Goal: Task Accomplishment & Management: Use online tool/utility

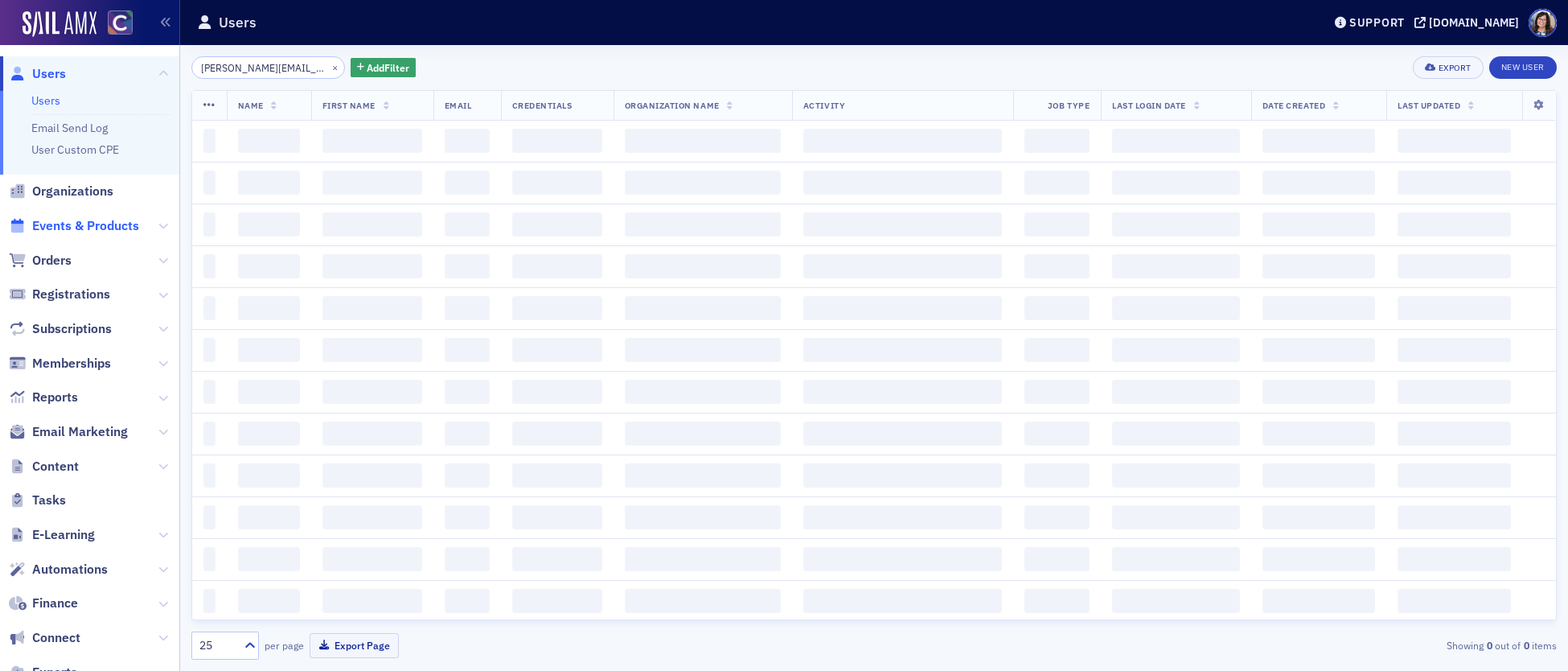
scroll to position [0, 4]
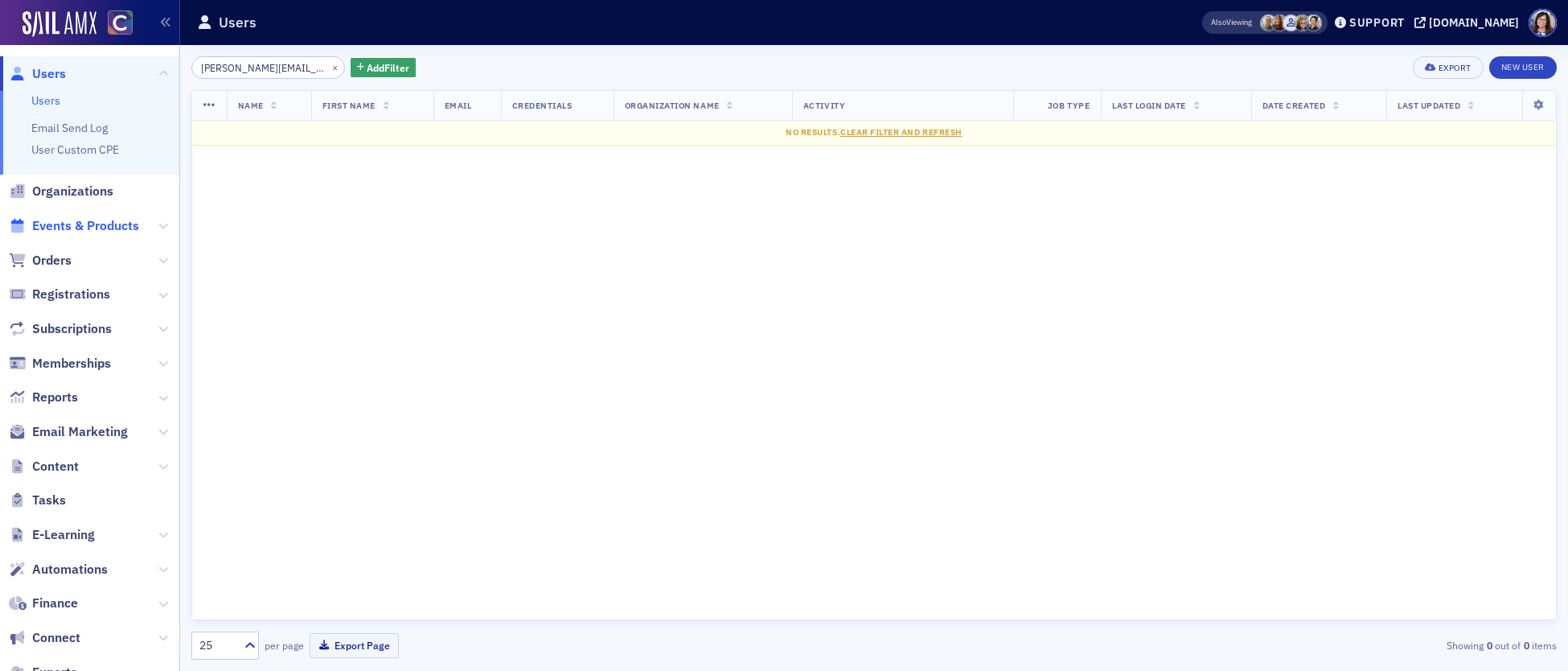
click at [66, 227] on span "Events & Products" at bounding box center [86, 226] width 107 height 18
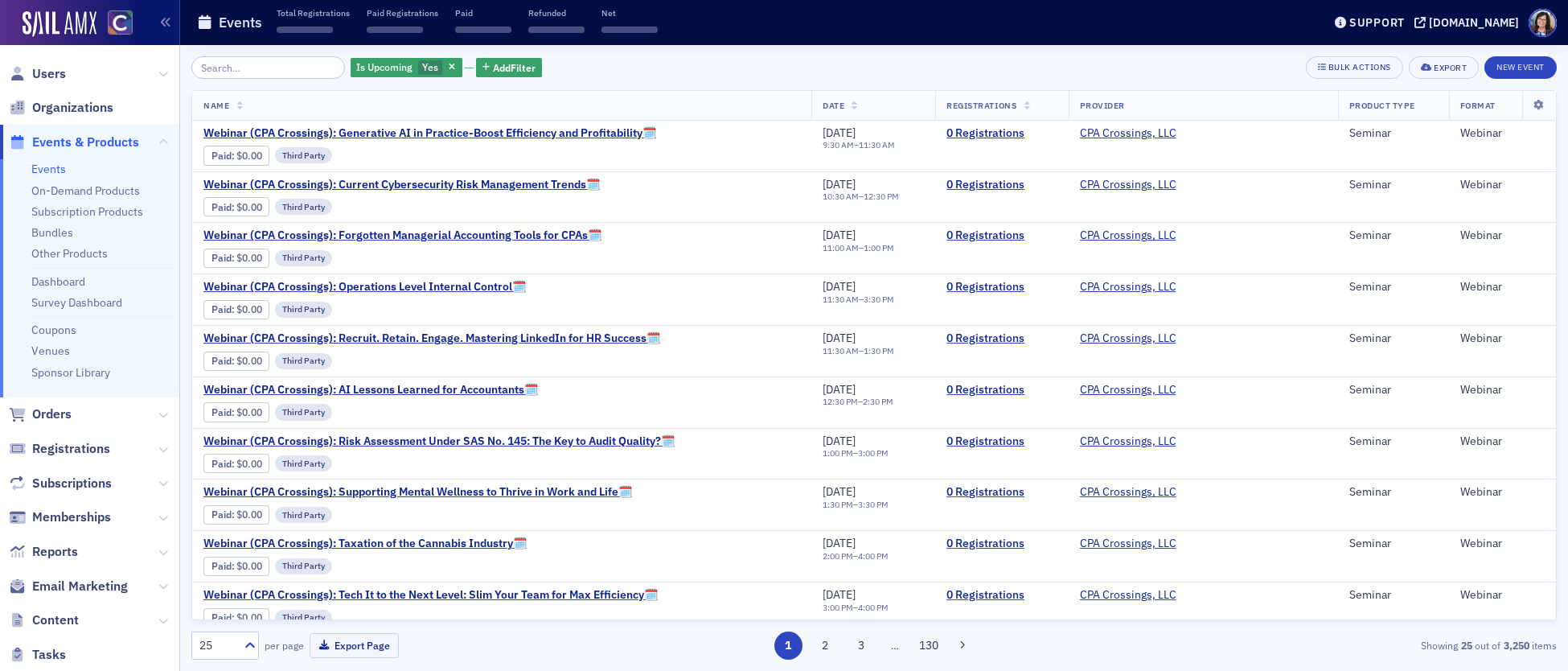
click at [301, 67] on input "search" at bounding box center [268, 67] width 153 height 22
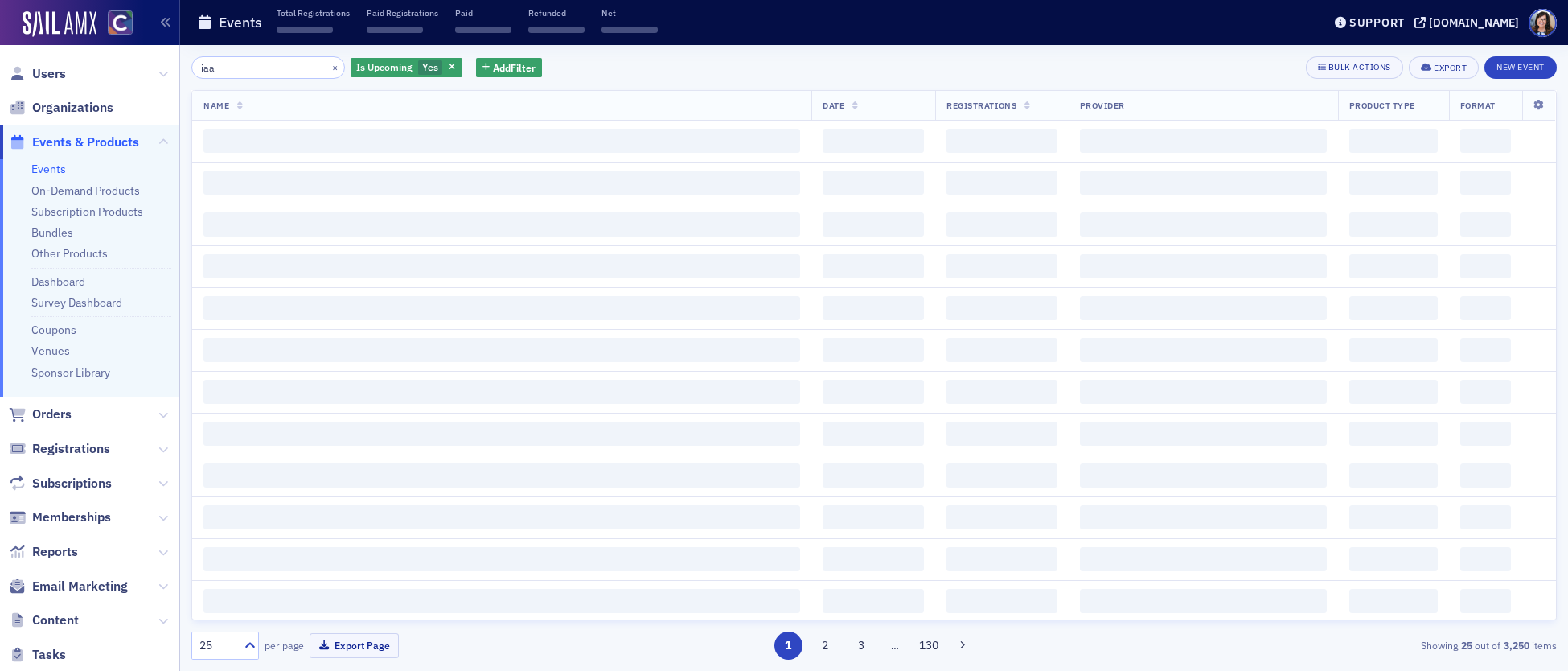
type input "iaa"
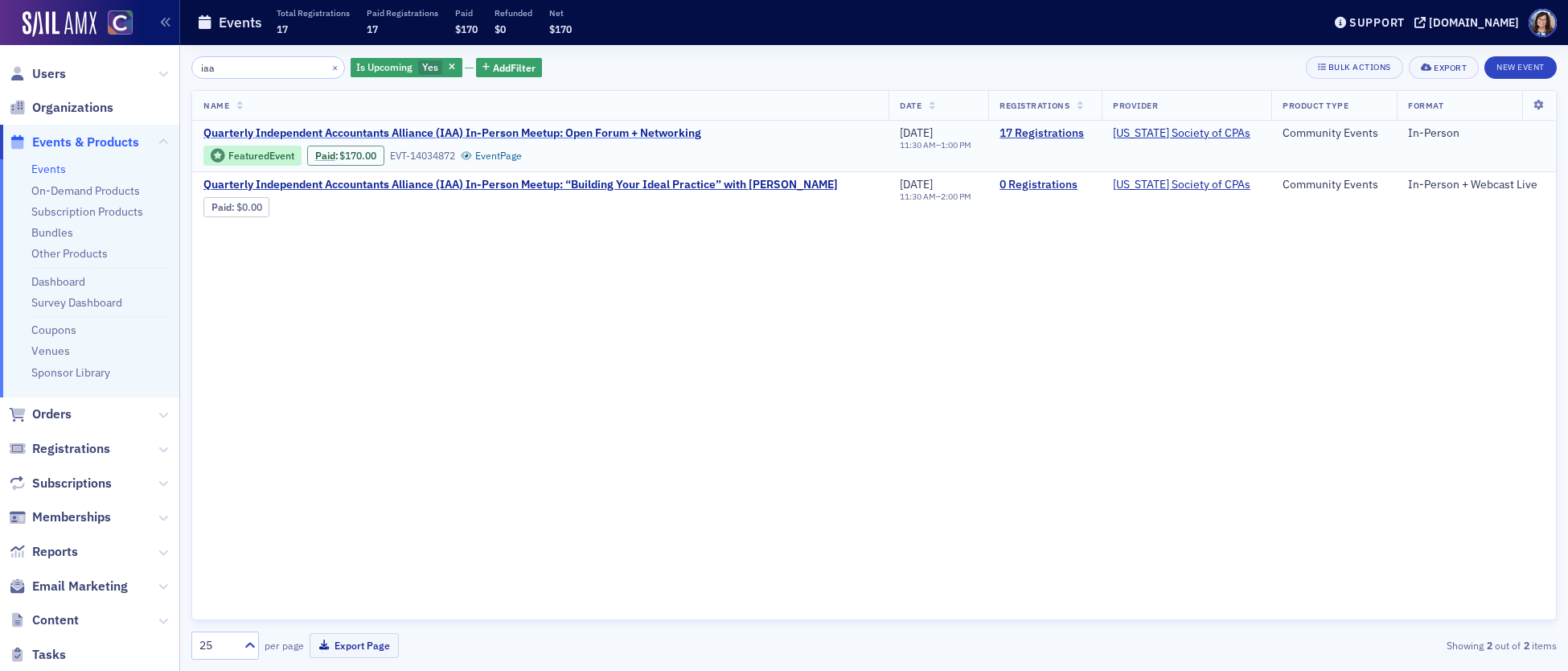
click at [537, 128] on span "Quarterly Independent Accountants Alliance (IAA) In-Person Meetup: Open Forum +…" at bounding box center [452, 134] width 498 height 14
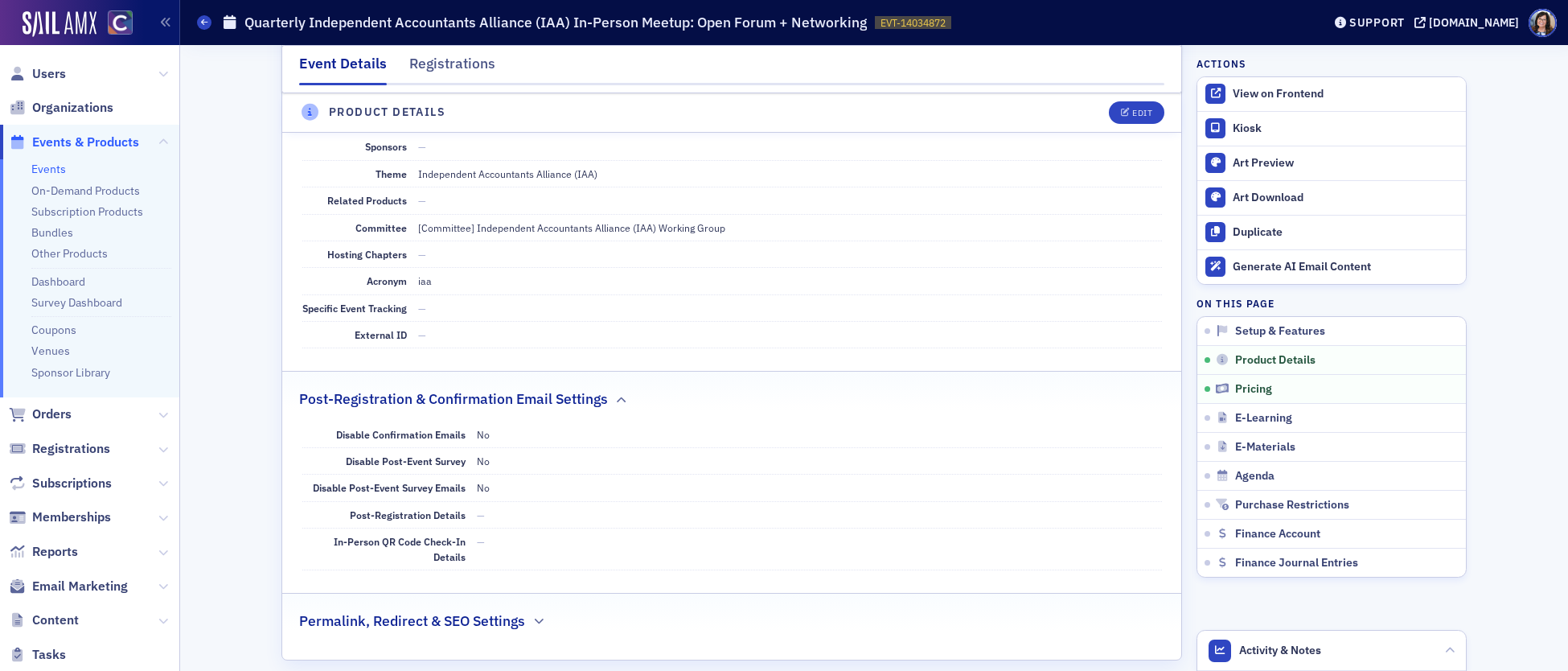
scroll to position [905, 0]
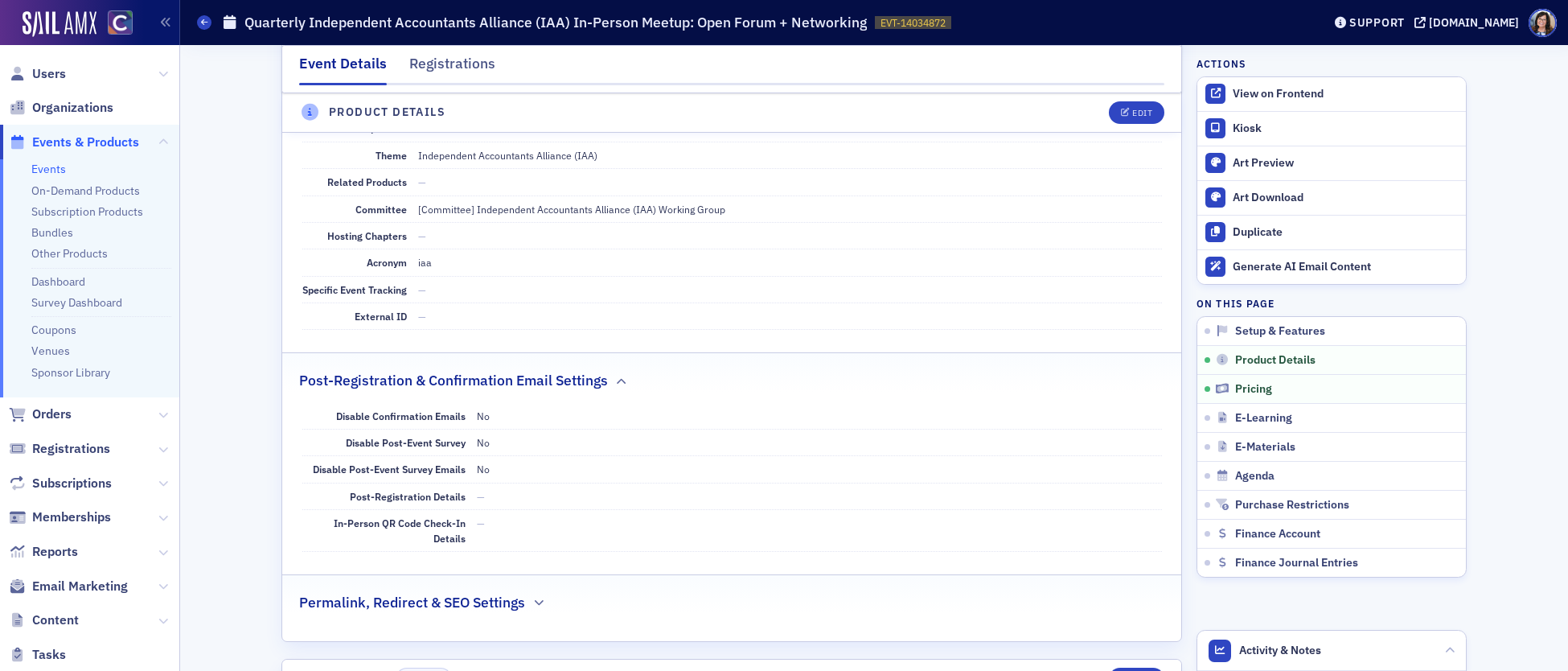
click at [55, 137] on span "Events & Products" at bounding box center [86, 143] width 107 height 18
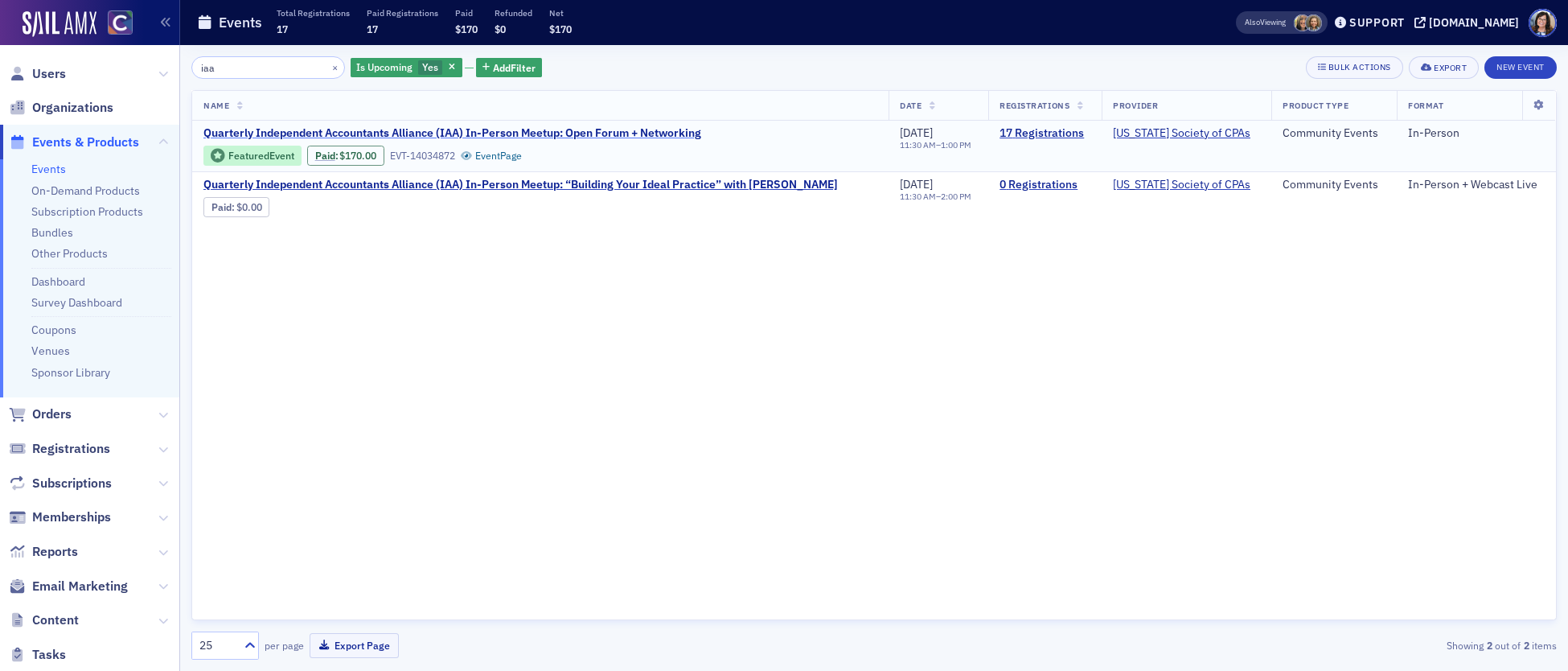
click at [649, 130] on span "Quarterly Independent Accountants Alliance (IAA) In-Person Meetup: Open Forum +…" at bounding box center [452, 134] width 498 height 14
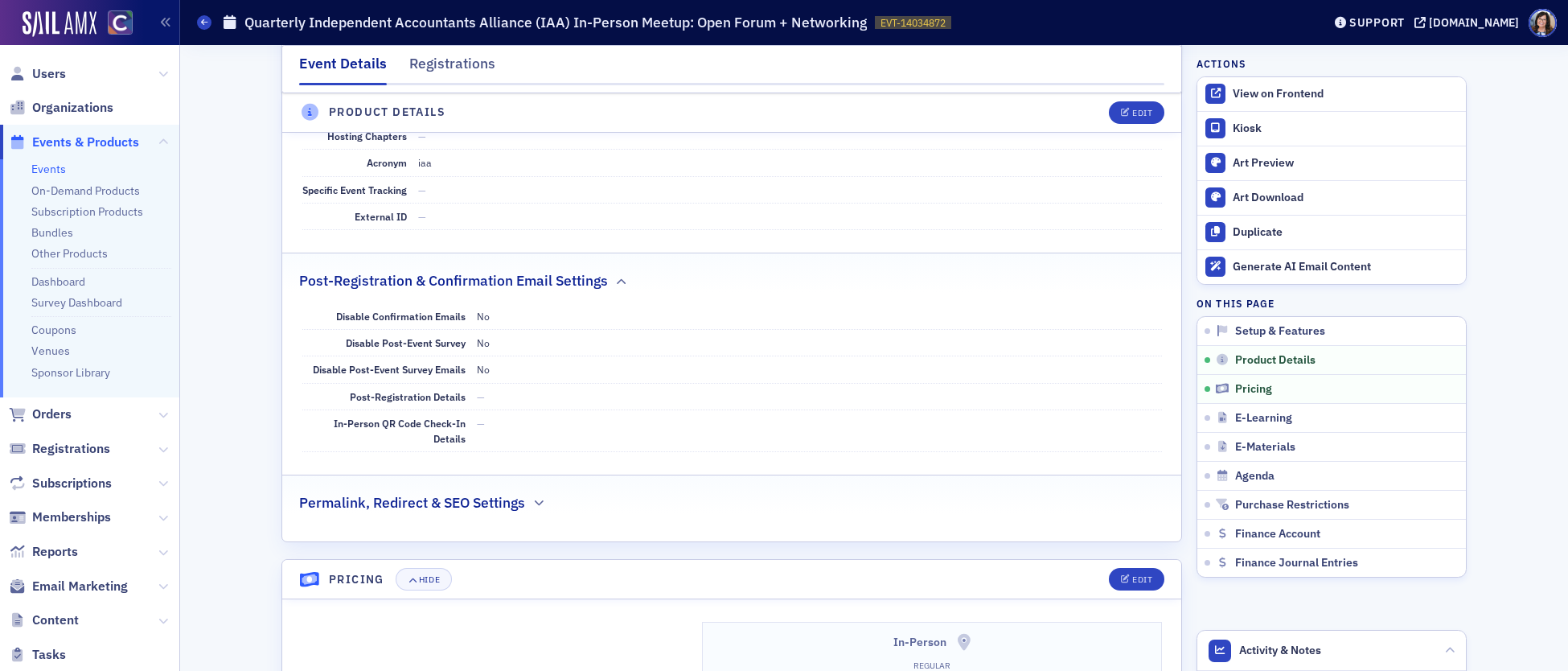
scroll to position [1006, 0]
click at [1144, 112] on div "Edit" at bounding box center [1142, 113] width 21 height 9
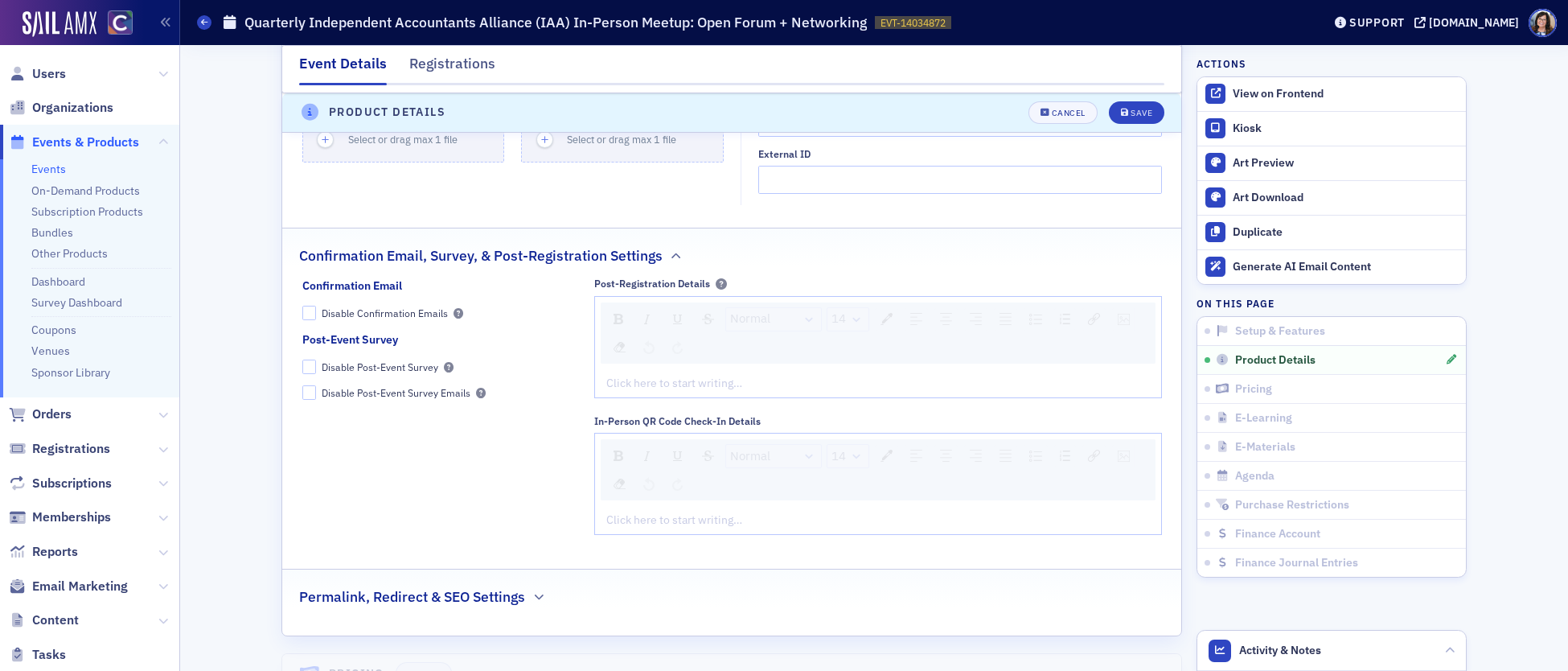
scroll to position [1928, 0]
click at [641, 387] on div "rdw-editor" at bounding box center [879, 378] width 543 height 17
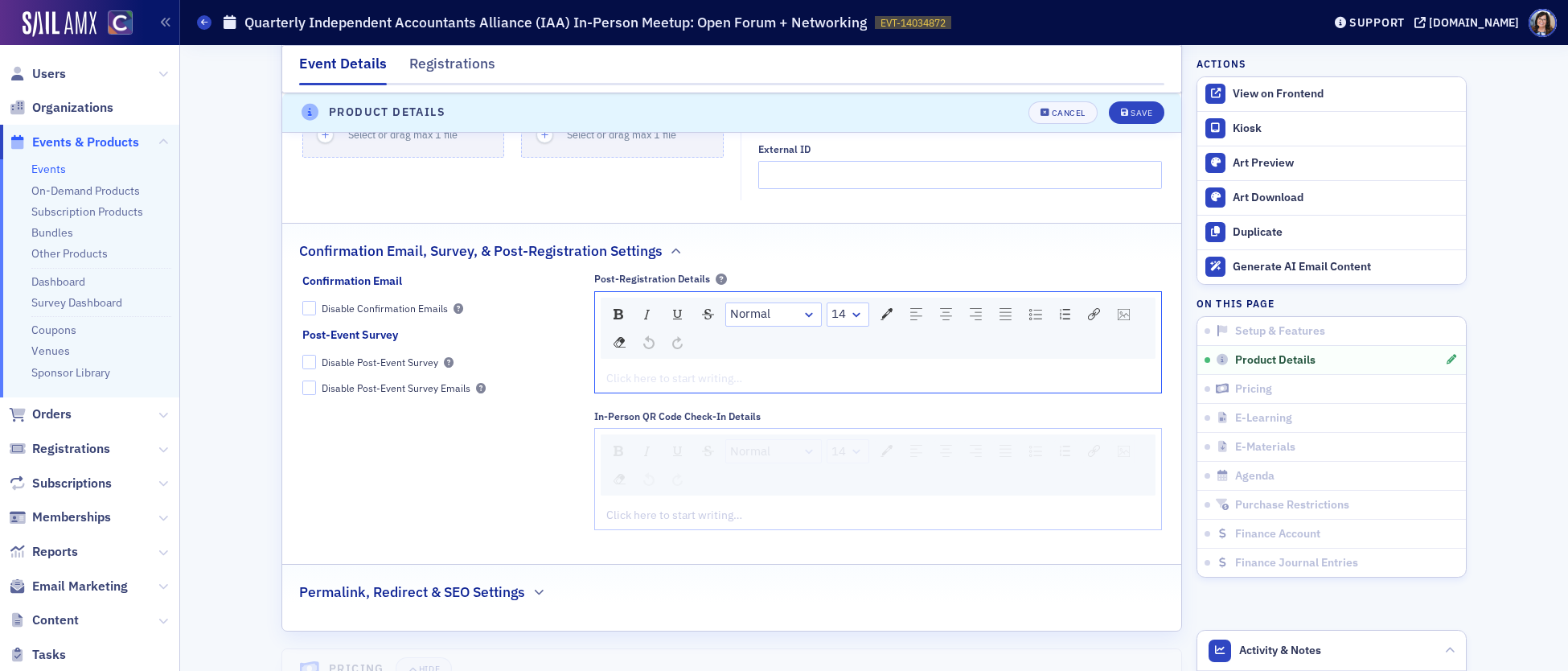
scroll to position [1924, 0]
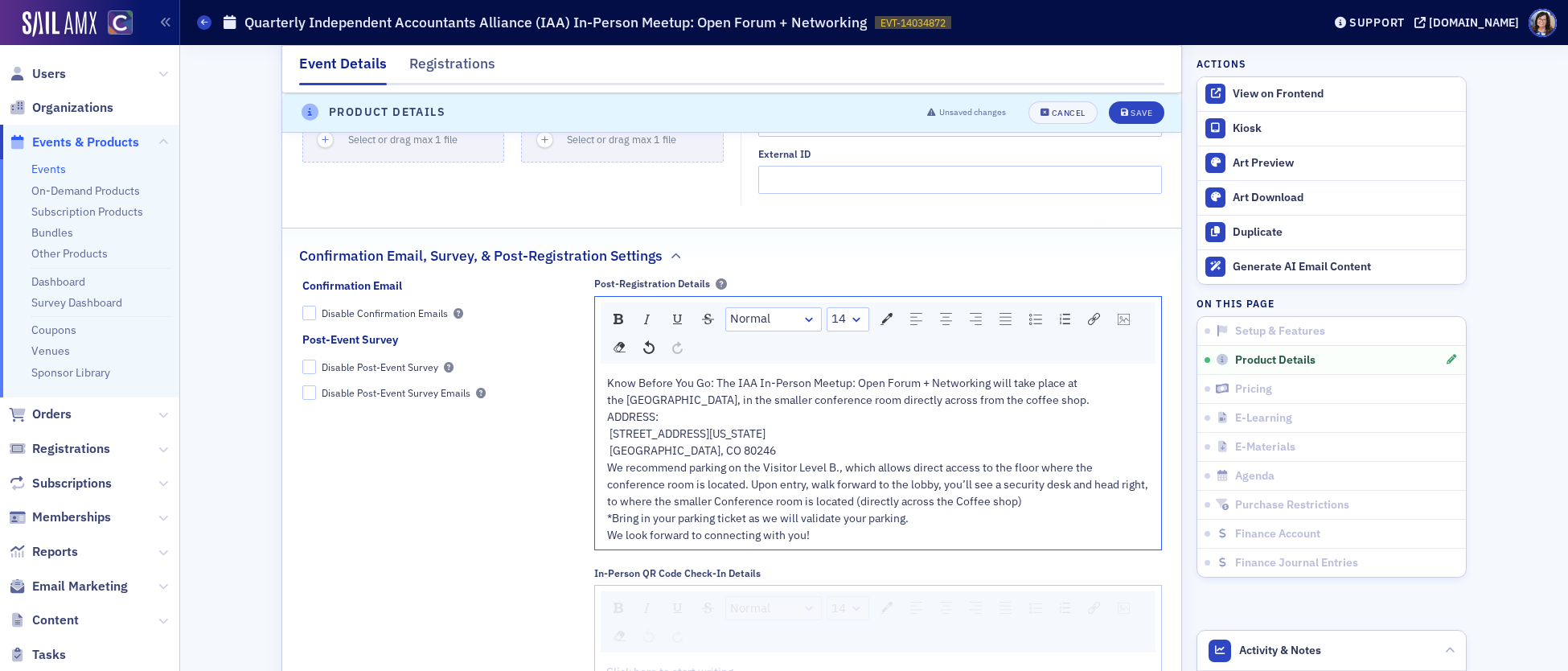
click at [1043, 409] on div "Know Before You Go: The IAA In-Person Meetup: Open Forum + Networking will take…" at bounding box center [879, 392] width 543 height 34
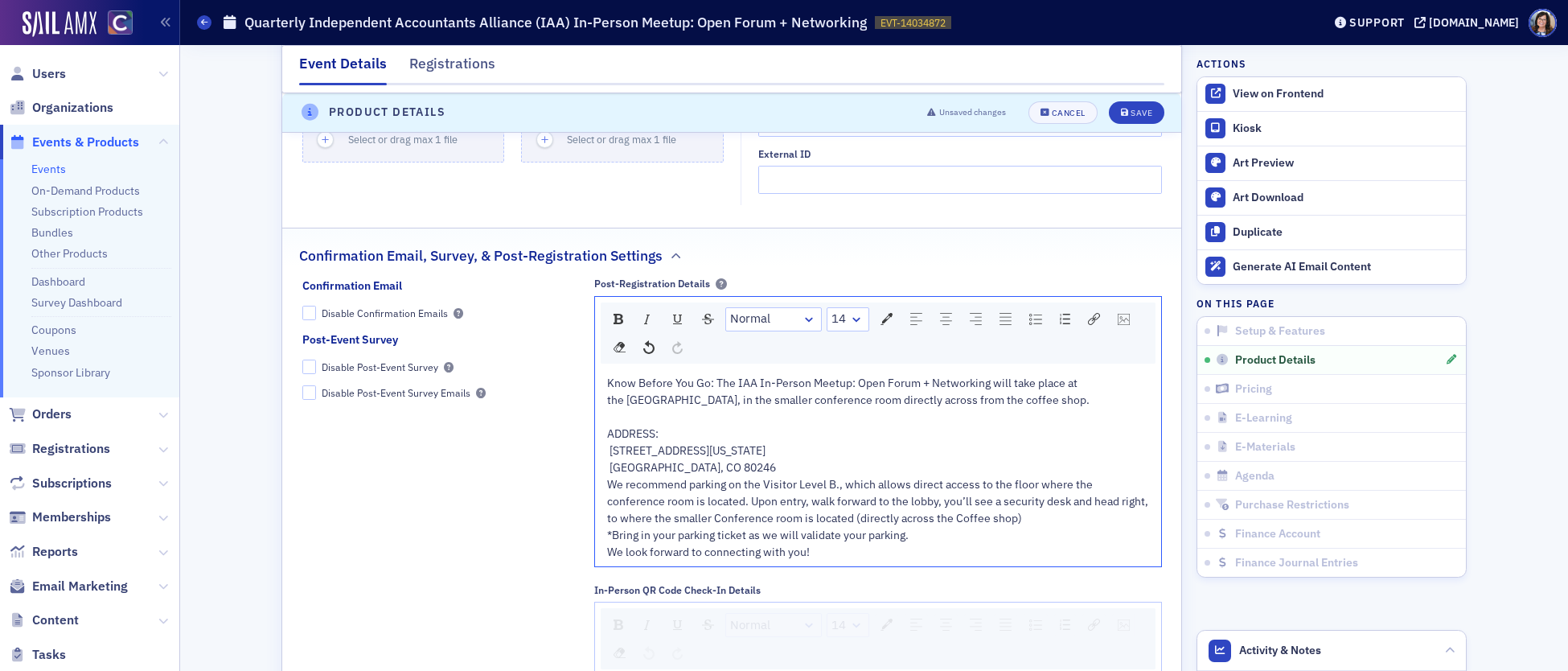
click at [747, 476] on div "ADDRESS: 720 S. Colorado Blvd. Glendale, CO 80246" at bounding box center [879, 451] width 543 height 51
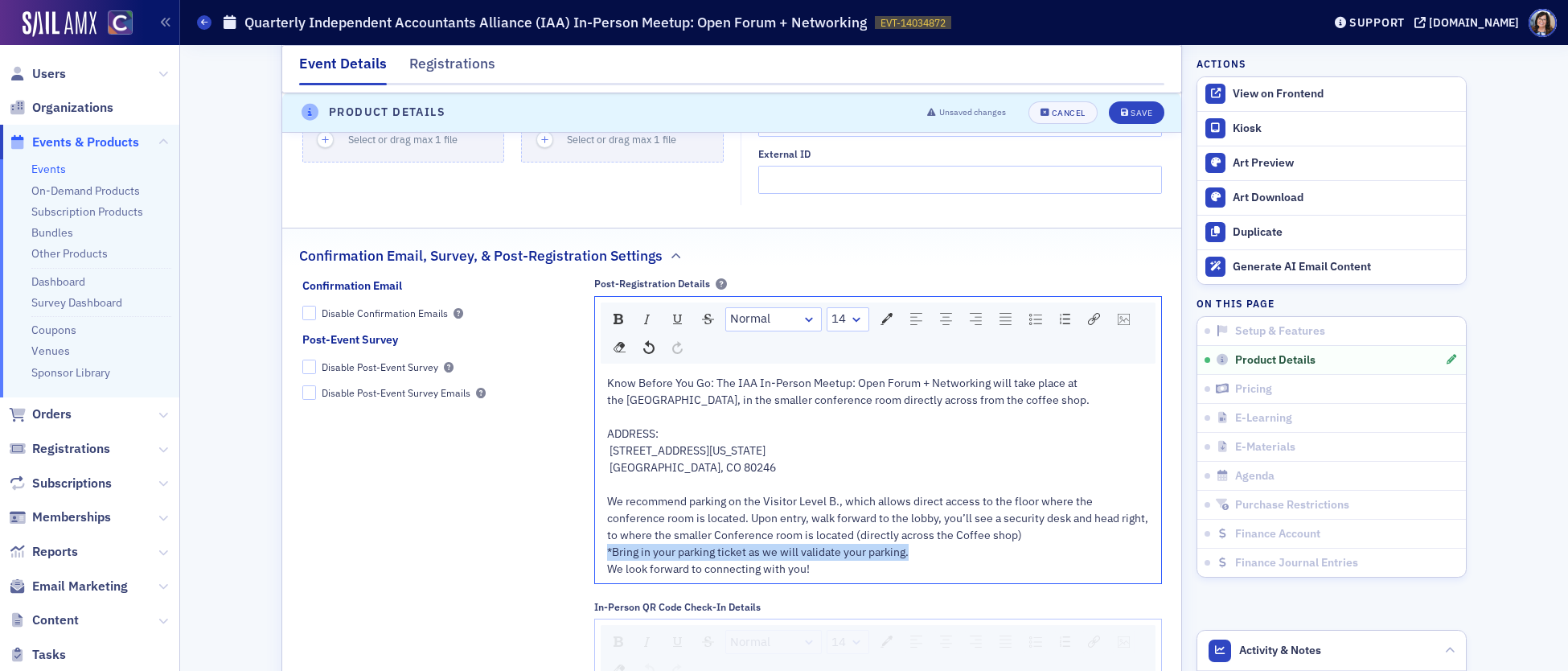
drag, startPoint x: 608, startPoint y: 568, endPoint x: 910, endPoint y: 576, distance: 302.1
click at [909, 559] on span "*Bring in your parking ticket as we will validate your parking." at bounding box center [758, 551] width 301 height 14
click at [960, 560] on div "*Bring in your parking ticket as we will validate your parking." at bounding box center [879, 551] width 543 height 17
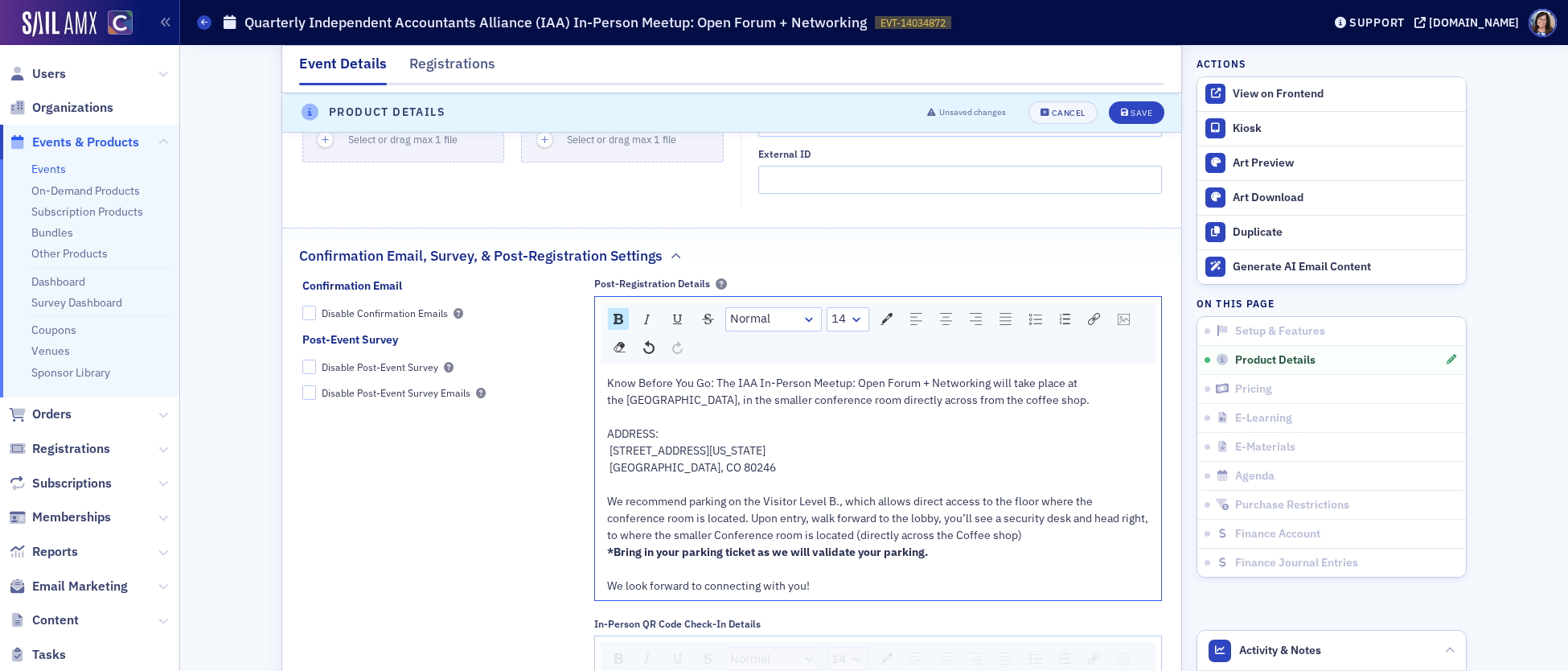
click at [963, 407] on span "Know Before You Go: The IAA In-Person Meetup: Open Forum + Networking will take…" at bounding box center [848, 391] width 483 height 31
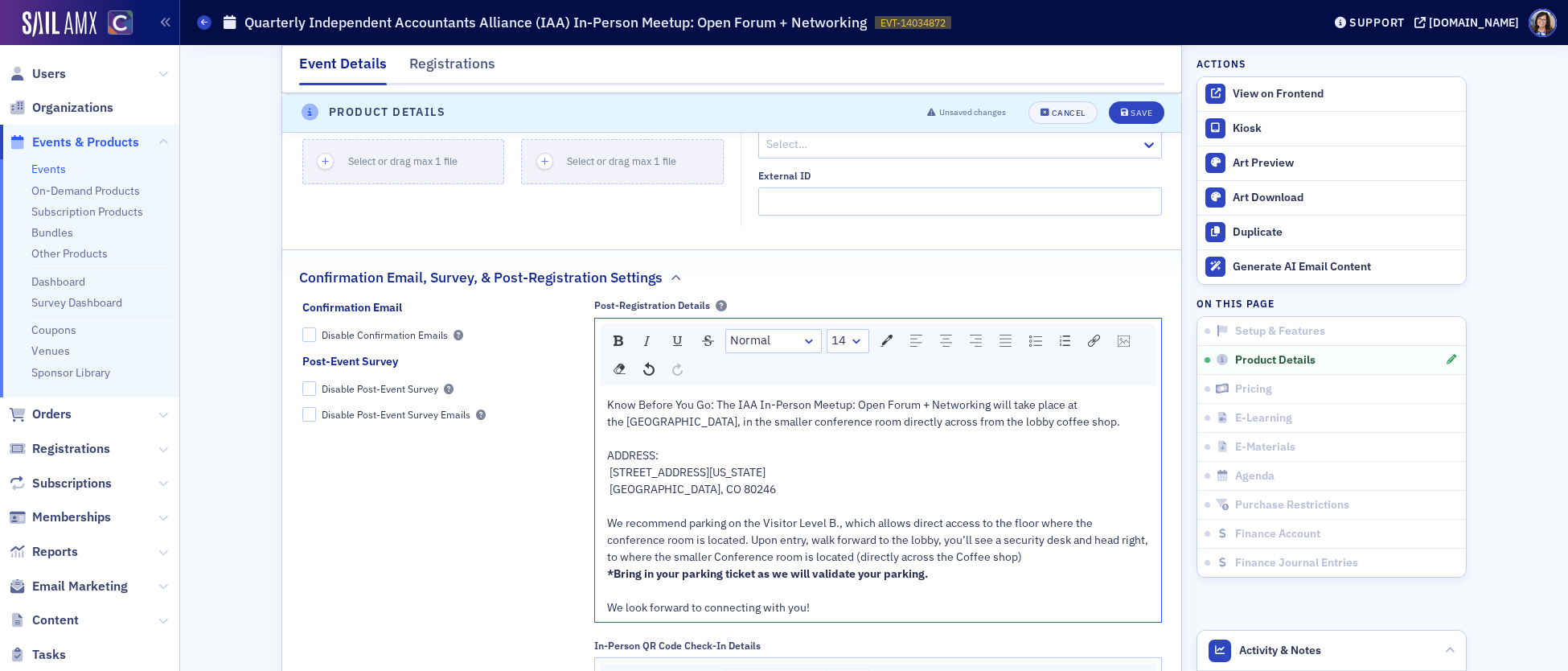
scroll to position [1903, 0]
click at [613, 490] on span "ADDRESS: 720 S. Colorado Blvd. Glendale, CO 80246" at bounding box center [691, 471] width 169 height 48
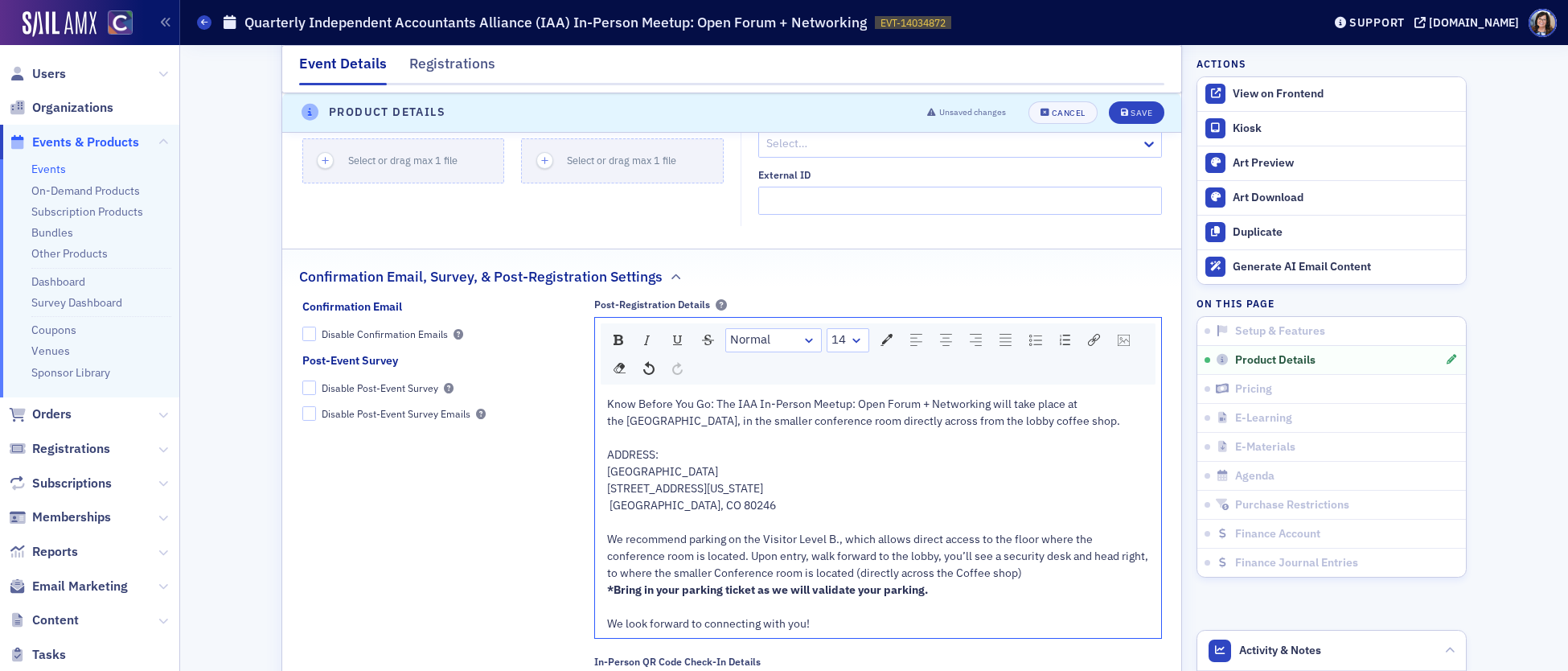
click at [609, 512] on span "720 S. Colorado Blvd. Glendale, CO 80246" at bounding box center [691, 496] width 169 height 31
click at [1142, 117] on div "Save" at bounding box center [1142, 113] width 21 height 9
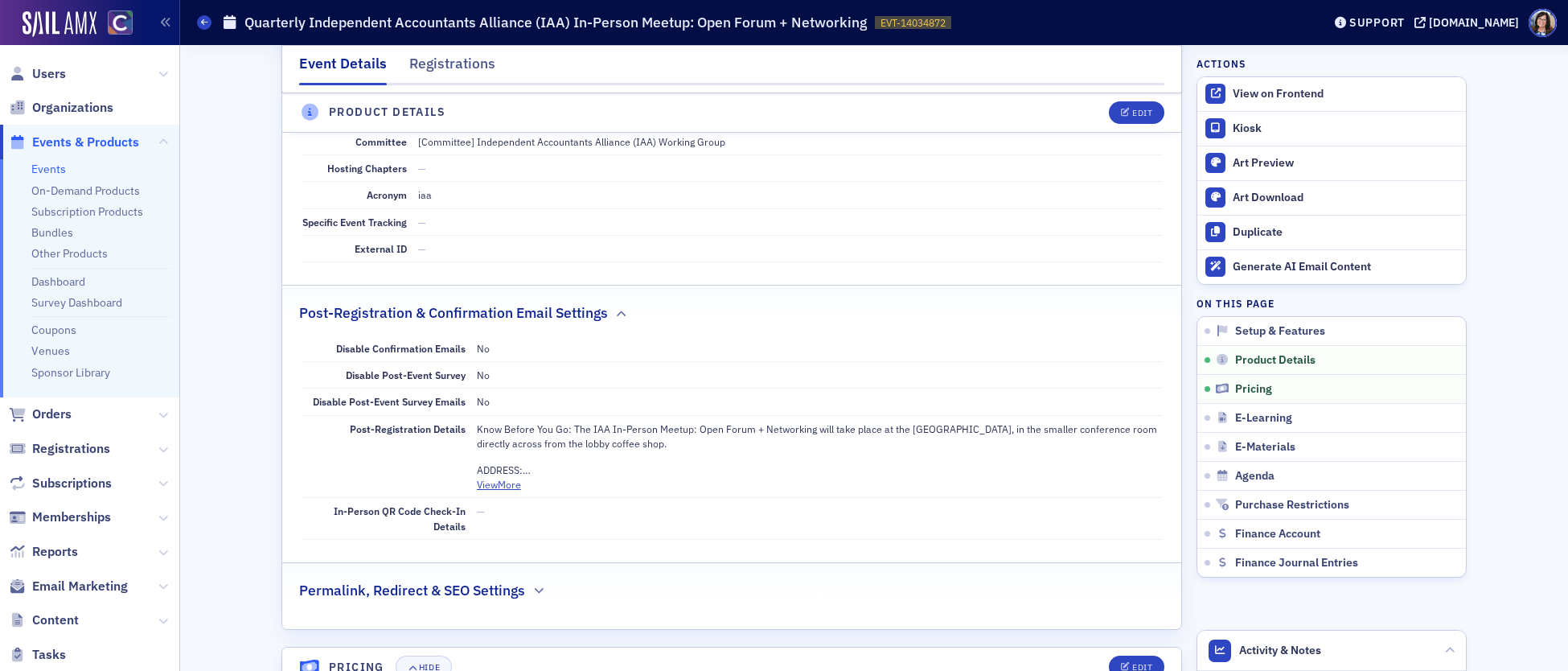
scroll to position [979, 0]
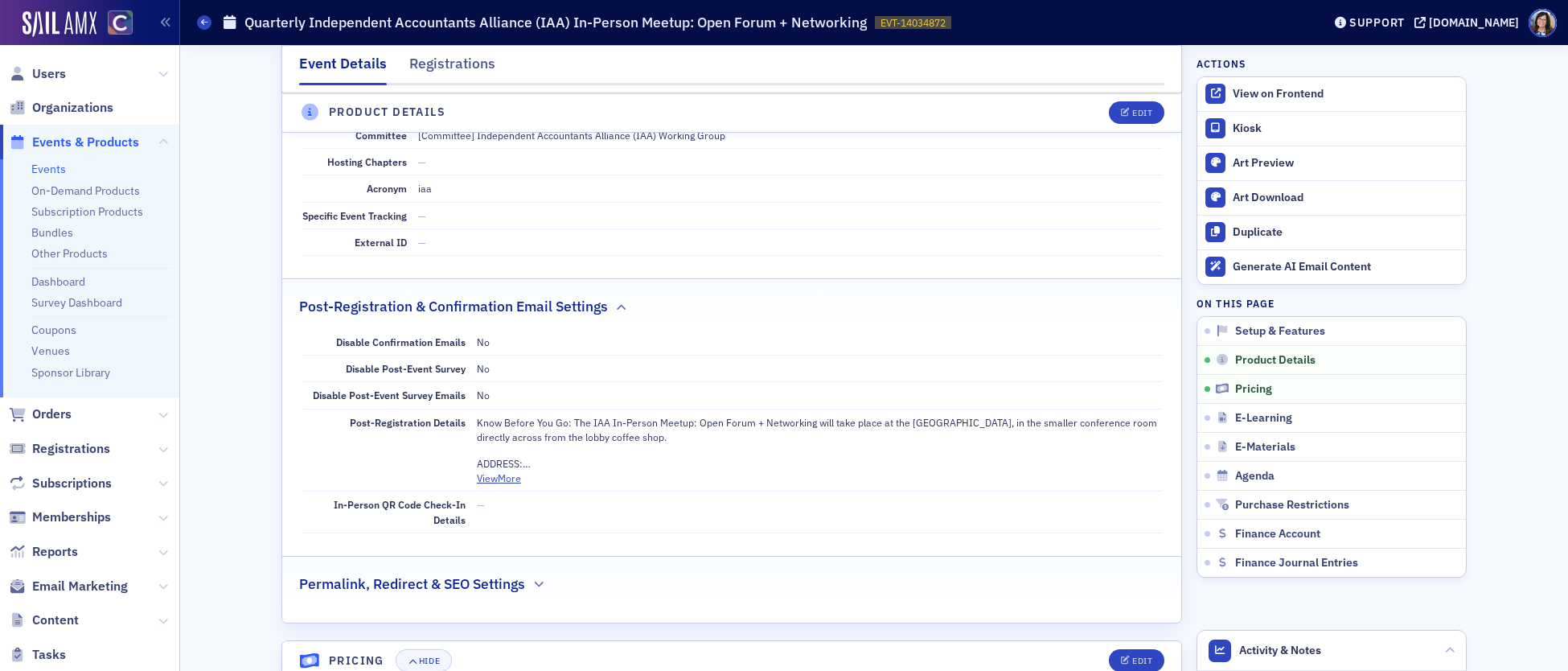
click at [505, 482] on button "View More" at bounding box center [499, 477] width 45 height 14
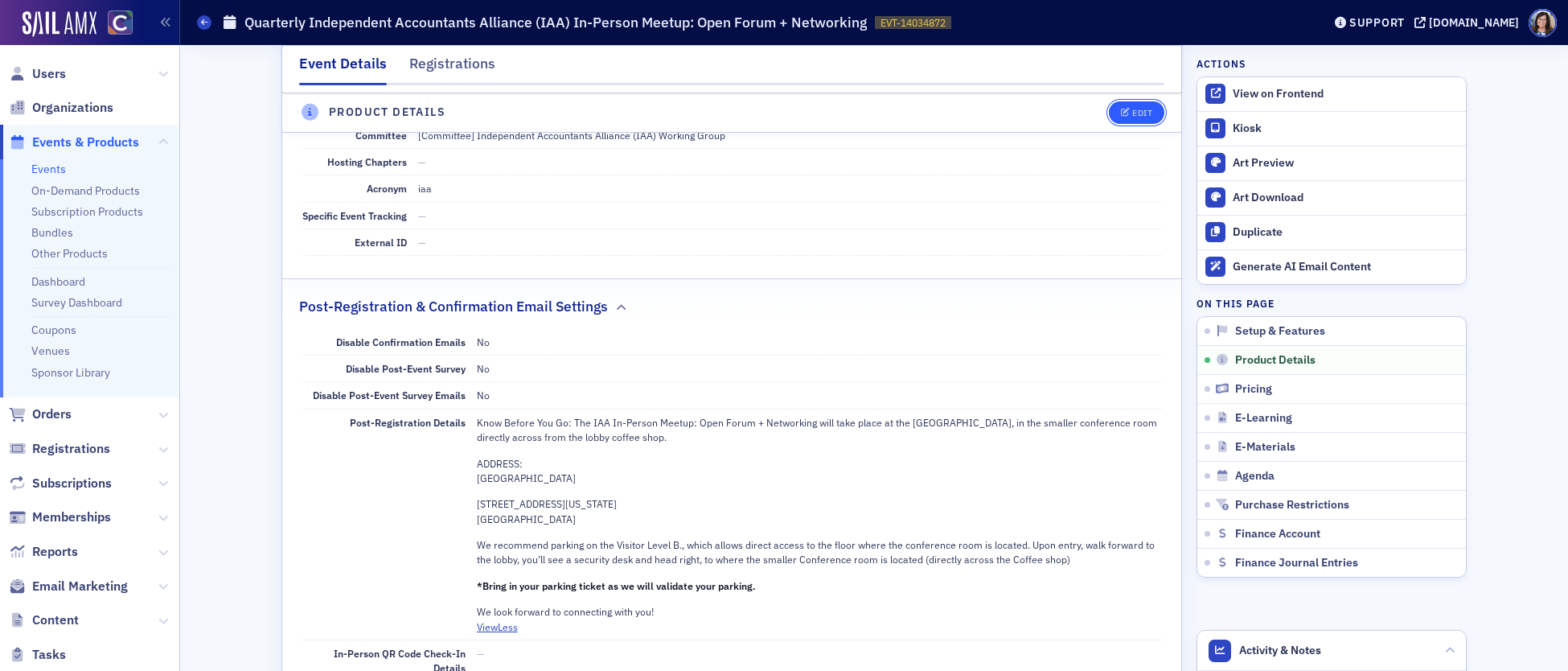
click at [1126, 112] on icon "button" at bounding box center [1126, 113] width 10 height 9
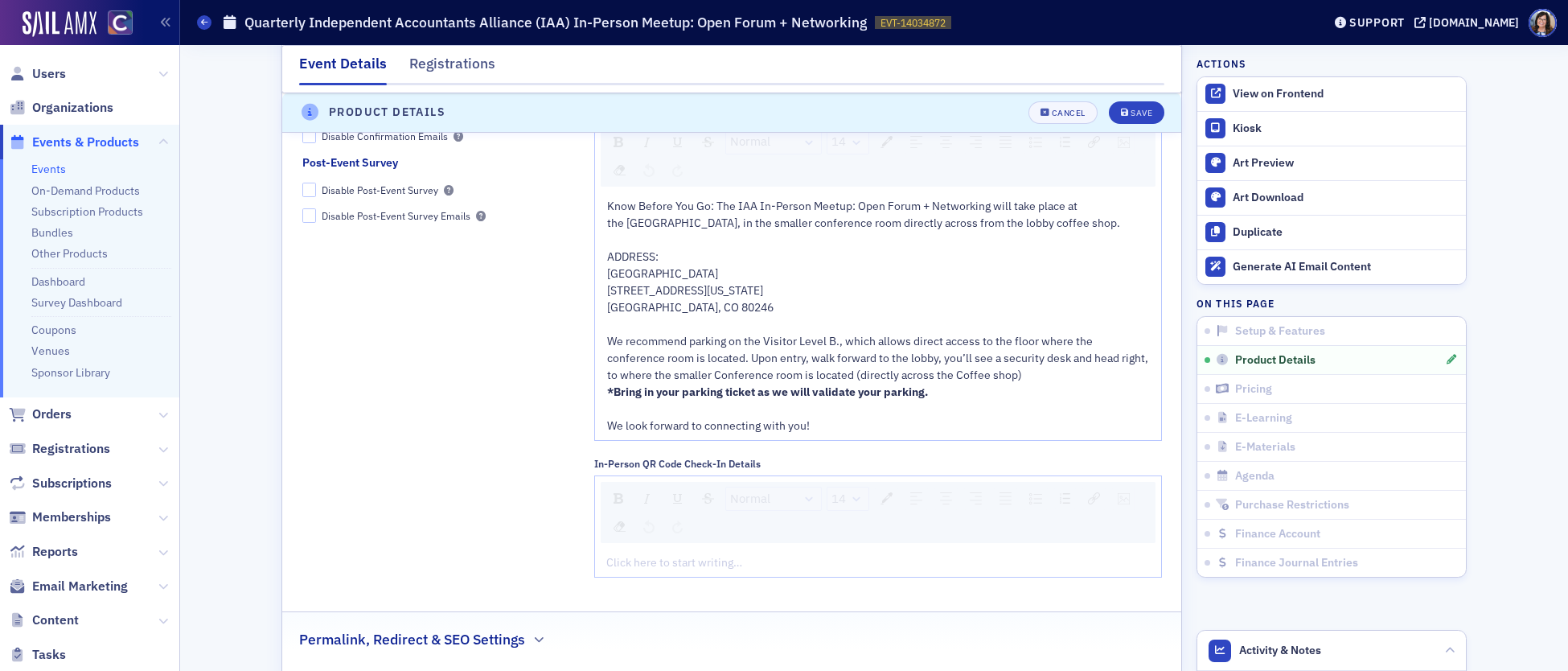
scroll to position [2073, 0]
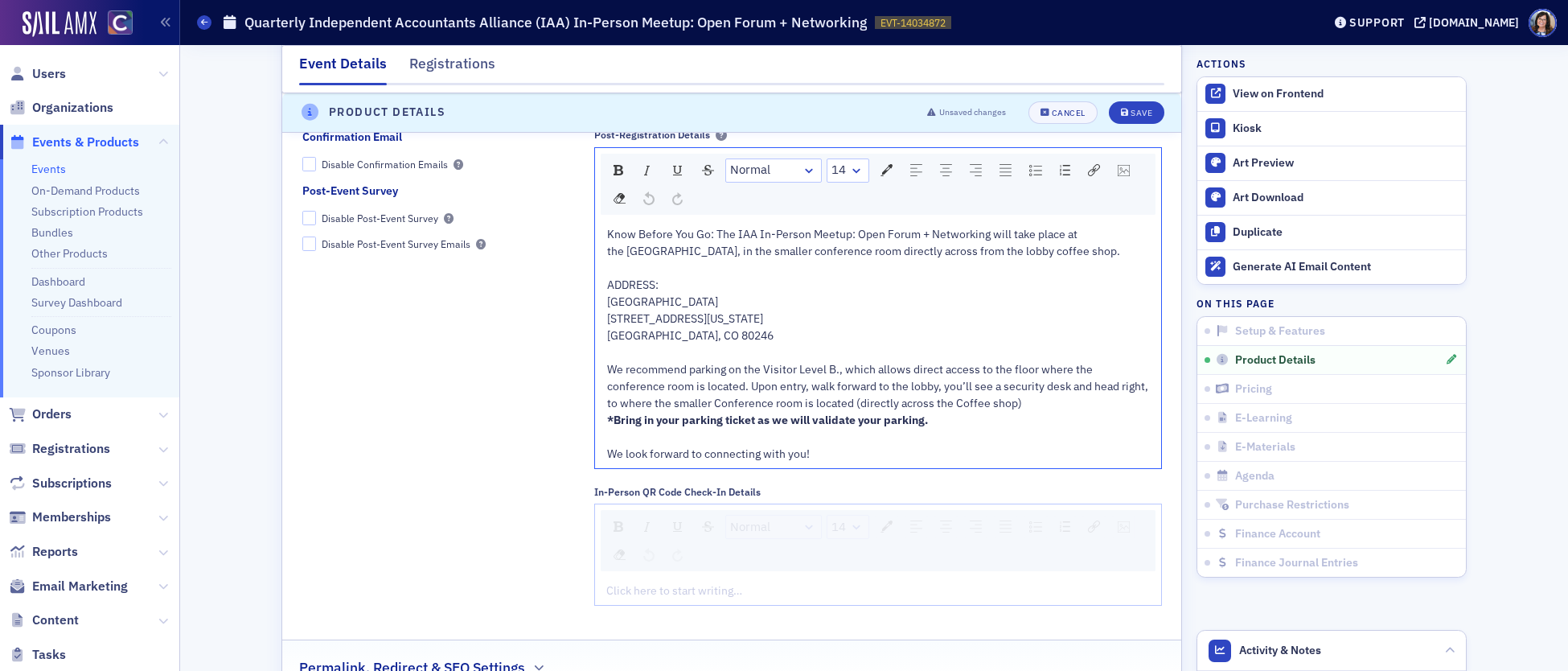
click at [607, 335] on span "720 S. Colorado Blvd. Glendale, CO 80246" at bounding box center [690, 327] width 167 height 31
click at [1144, 113] on div "Save" at bounding box center [1142, 113] width 21 height 9
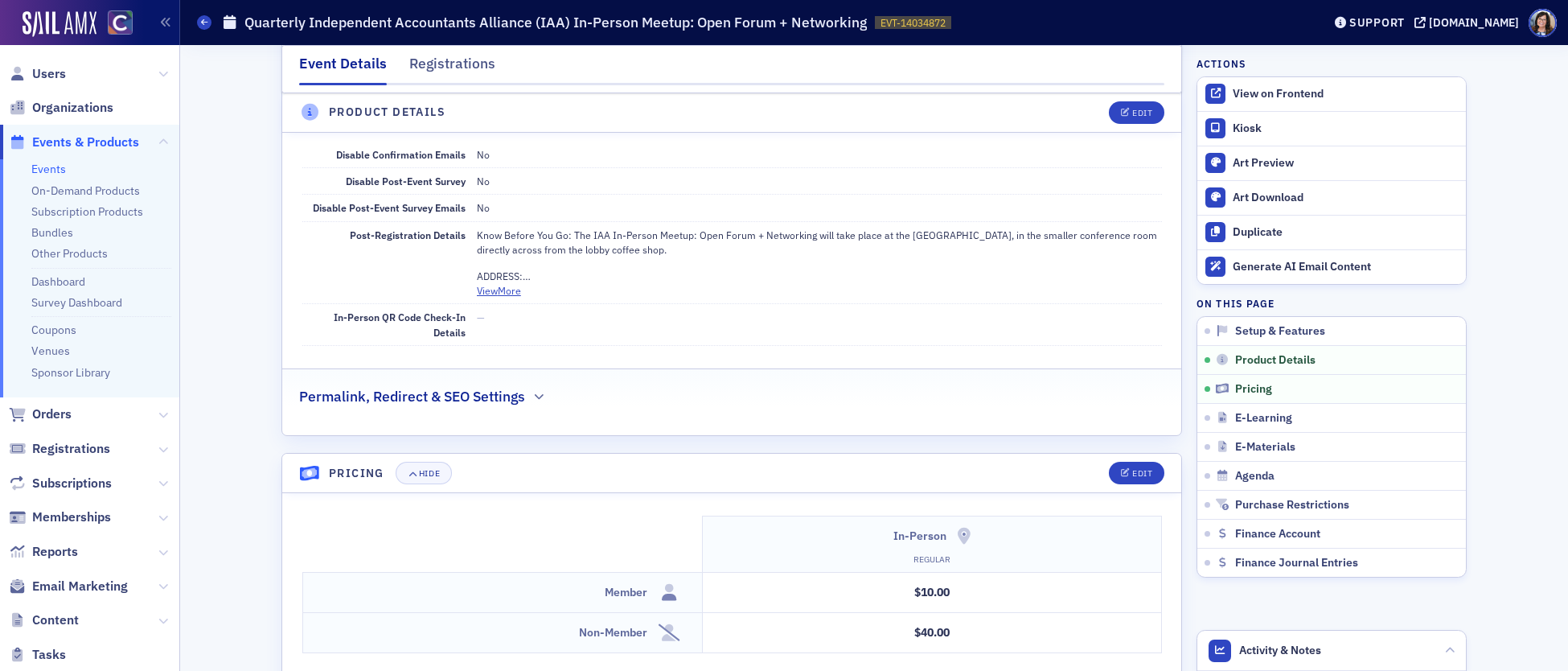
scroll to position [1181, 0]
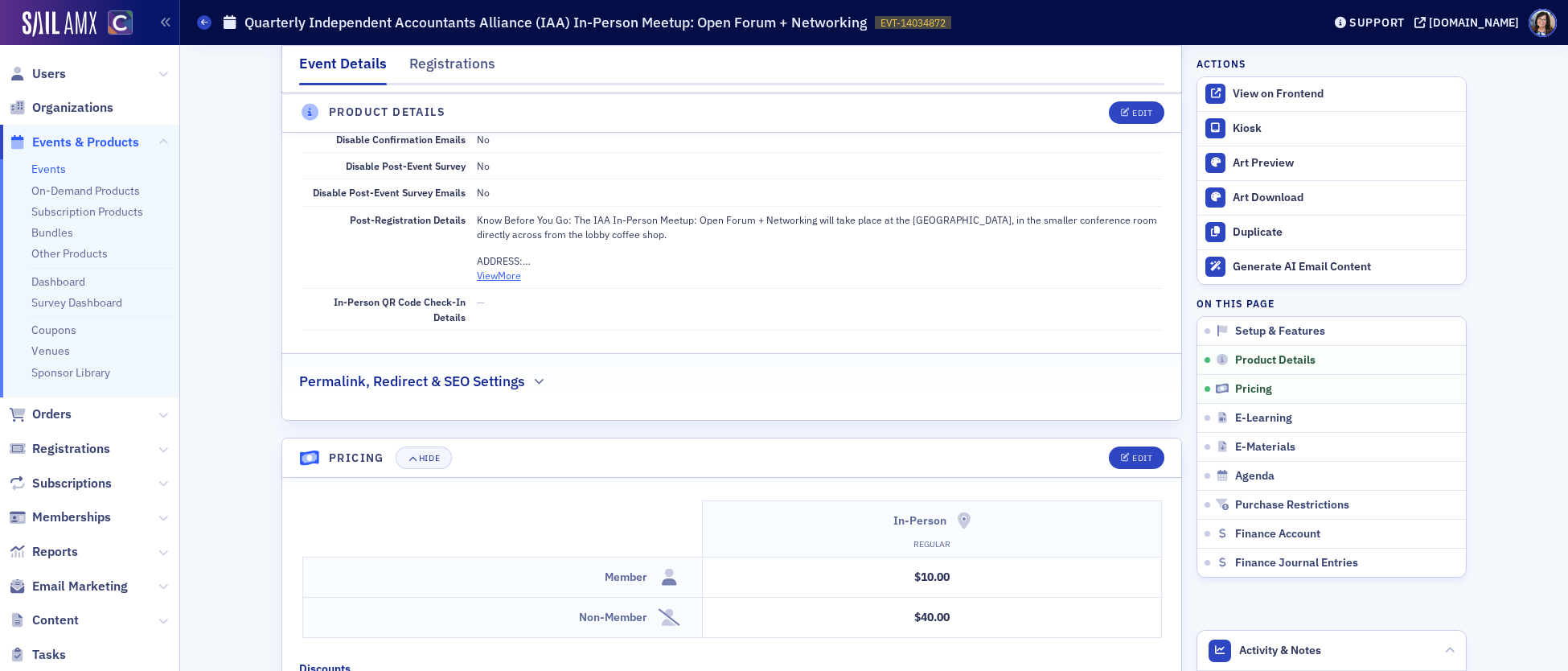
click at [493, 278] on button "View More" at bounding box center [499, 275] width 45 height 14
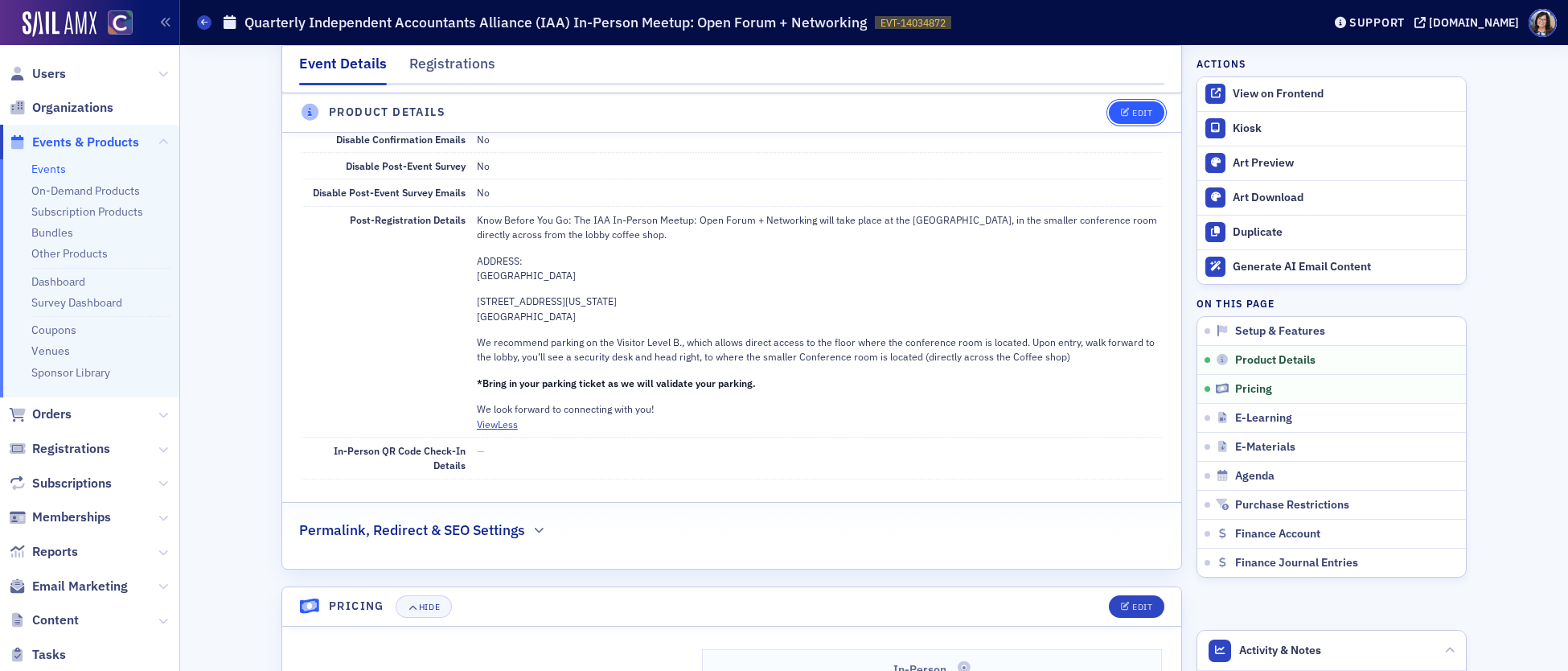
click at [1135, 111] on div "Edit" at bounding box center [1142, 113] width 21 height 9
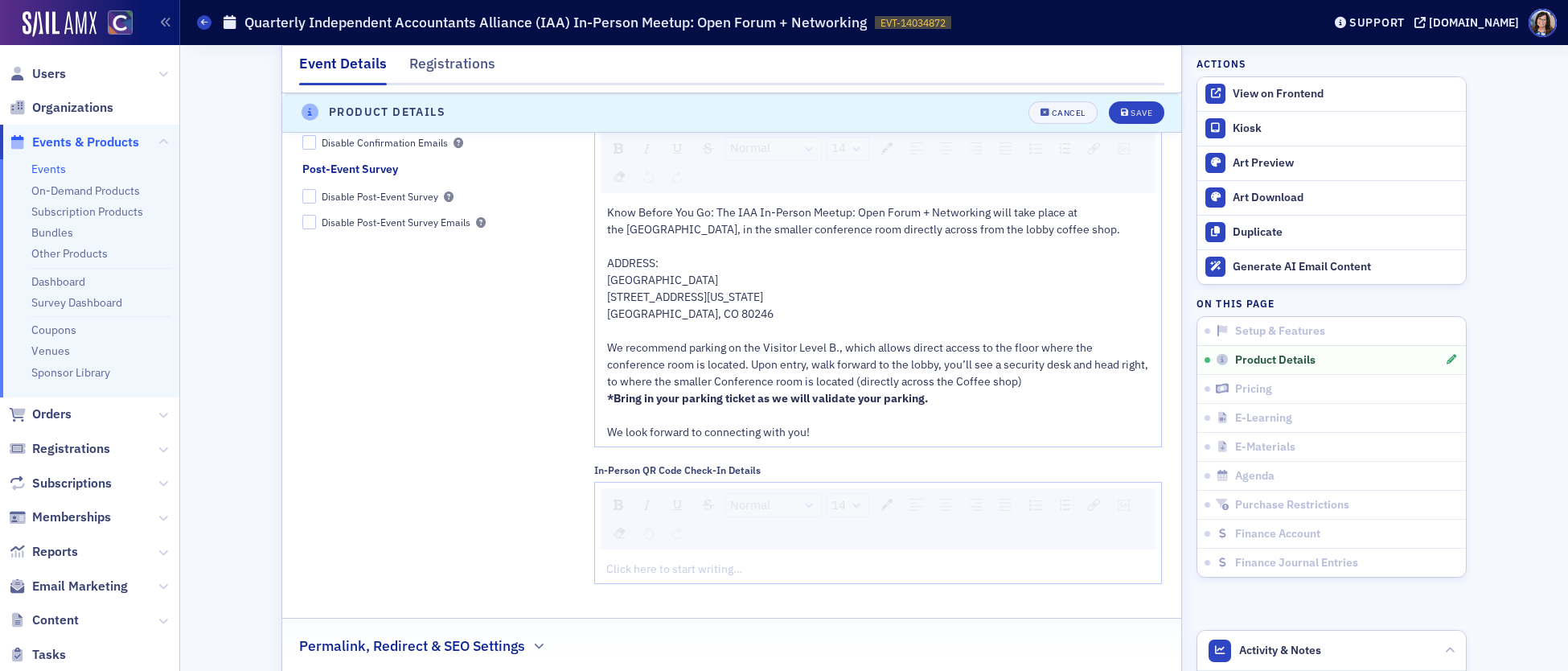
scroll to position [2086, 0]
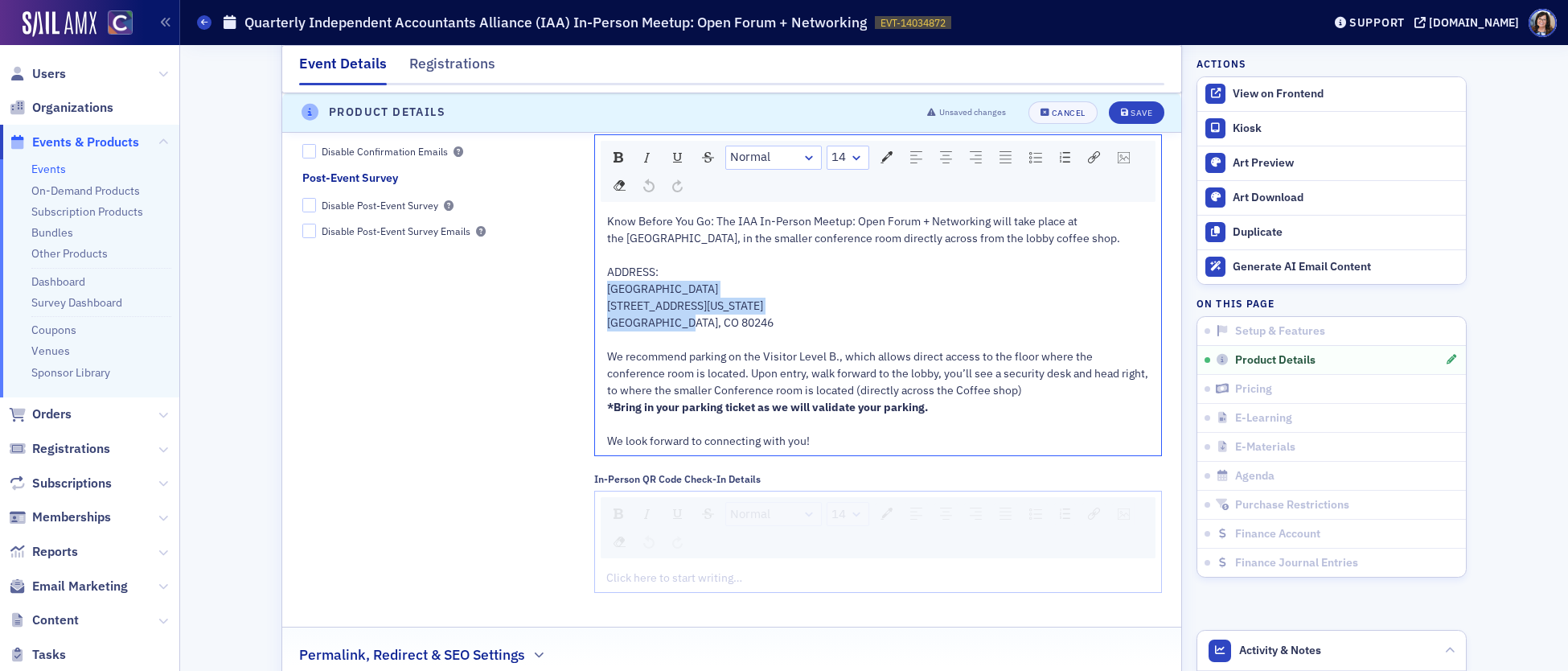
drag, startPoint x: 608, startPoint y: 305, endPoint x: 712, endPoint y: 344, distance: 111.1
click at [712, 344] on div "Know Before You Go: The IAA In-Person Meetup: Open Forum + Networking will take…" at bounding box center [879, 331] width 543 height 236
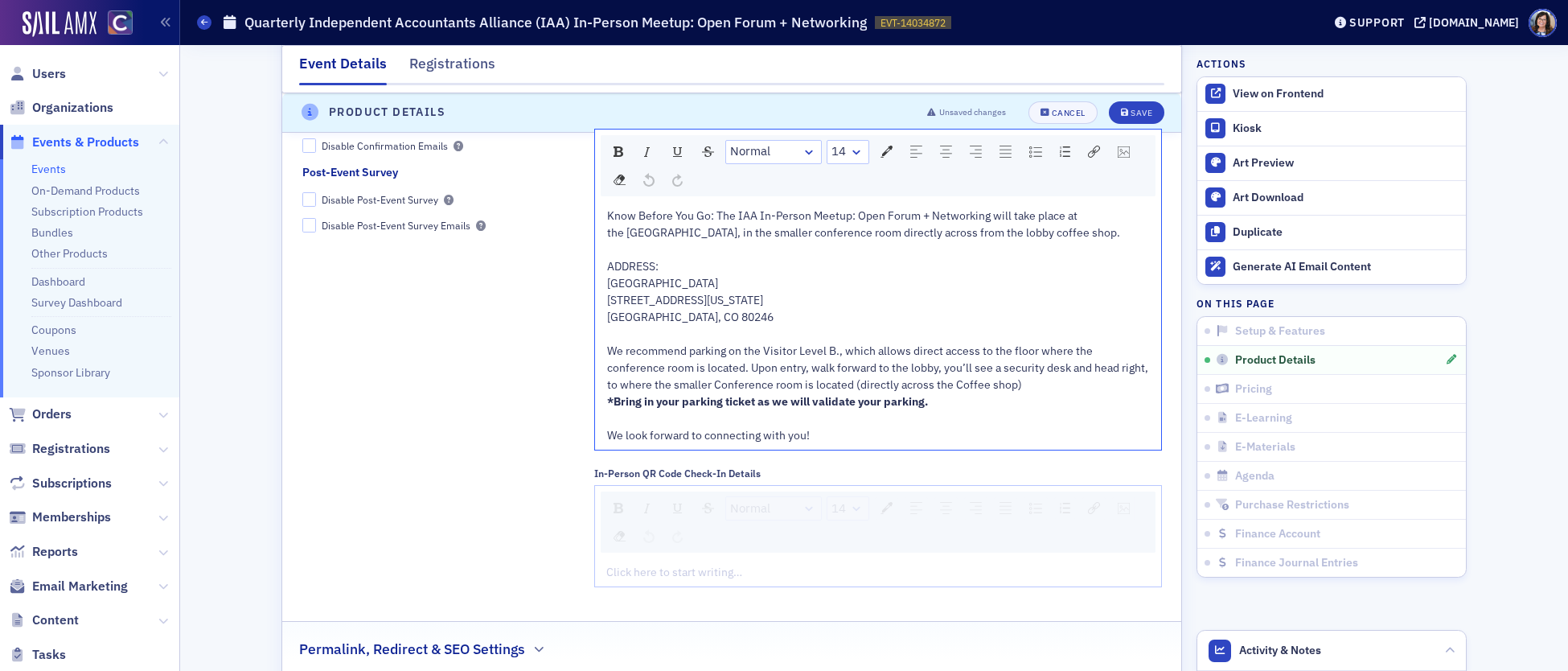
click at [953, 239] on span "Know Before You Go: The IAA In-Person Meetup: Open Forum + Networking will take…" at bounding box center [863, 223] width 513 height 31
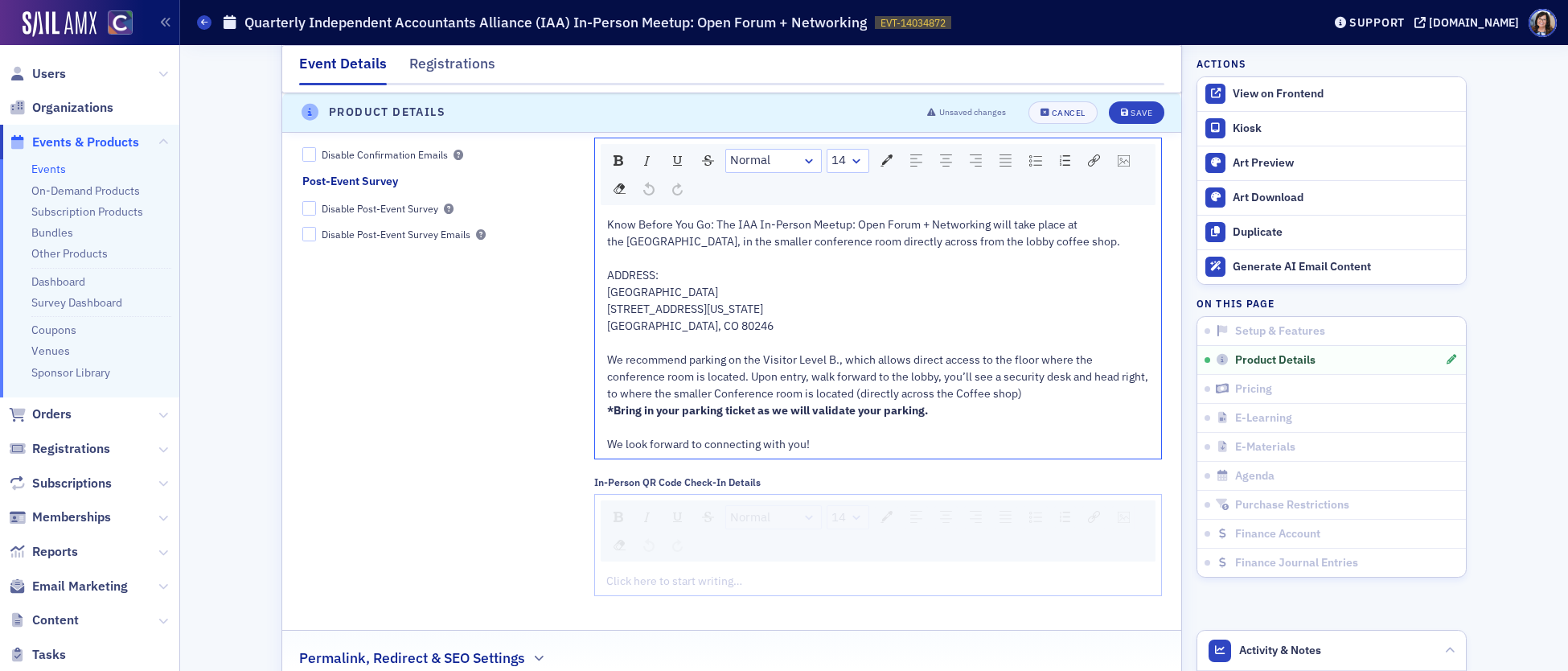
scroll to position [2081, 0]
click at [608, 330] on span "720 S. Colorado Blvd. Glendale, CO 80246" at bounding box center [690, 319] width 167 height 31
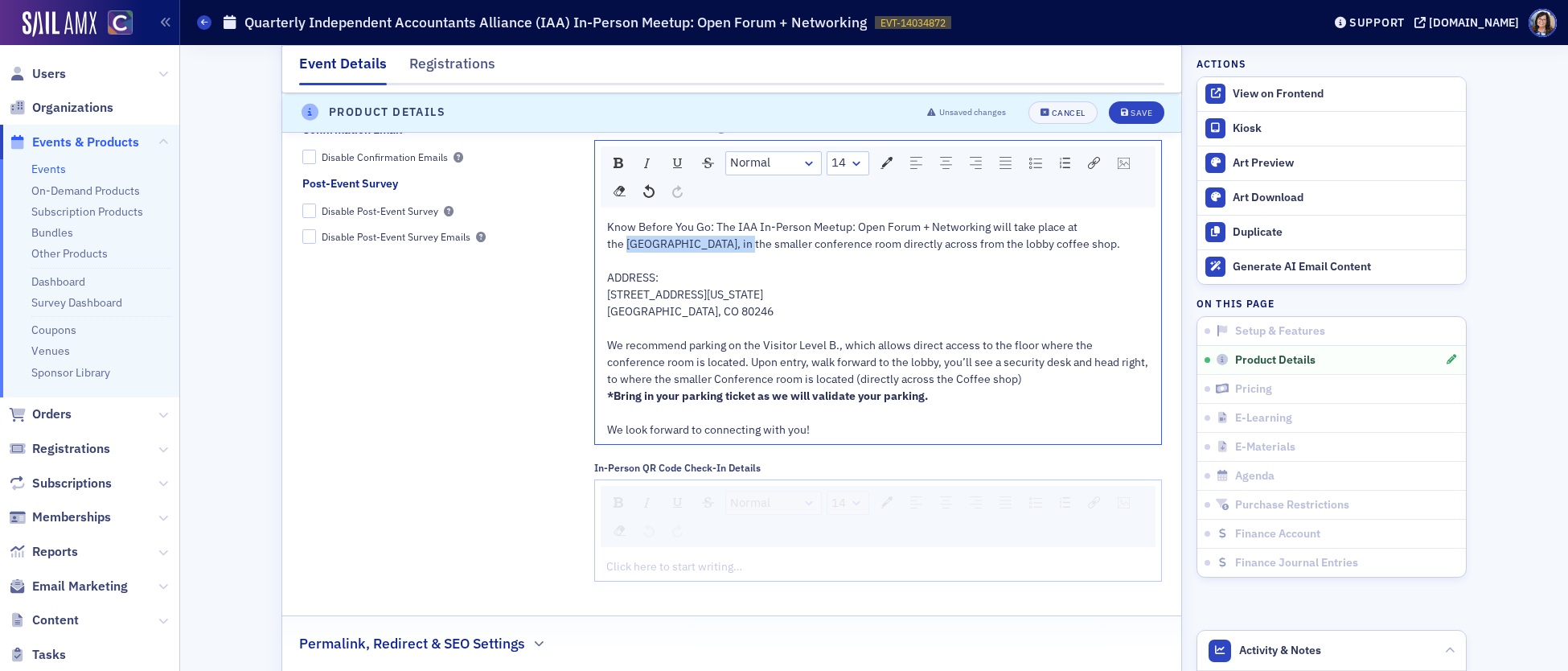
drag, startPoint x: 1098, startPoint y: 245, endPoint x: 675, endPoint y: 261, distance: 423.3
click at [675, 251] on span "Know Before You Go: The IAA In-Person Meetup: Open Forum + Networking will take…" at bounding box center [863, 235] width 513 height 31
click at [1139, 110] on div "Save" at bounding box center [1142, 113] width 21 height 9
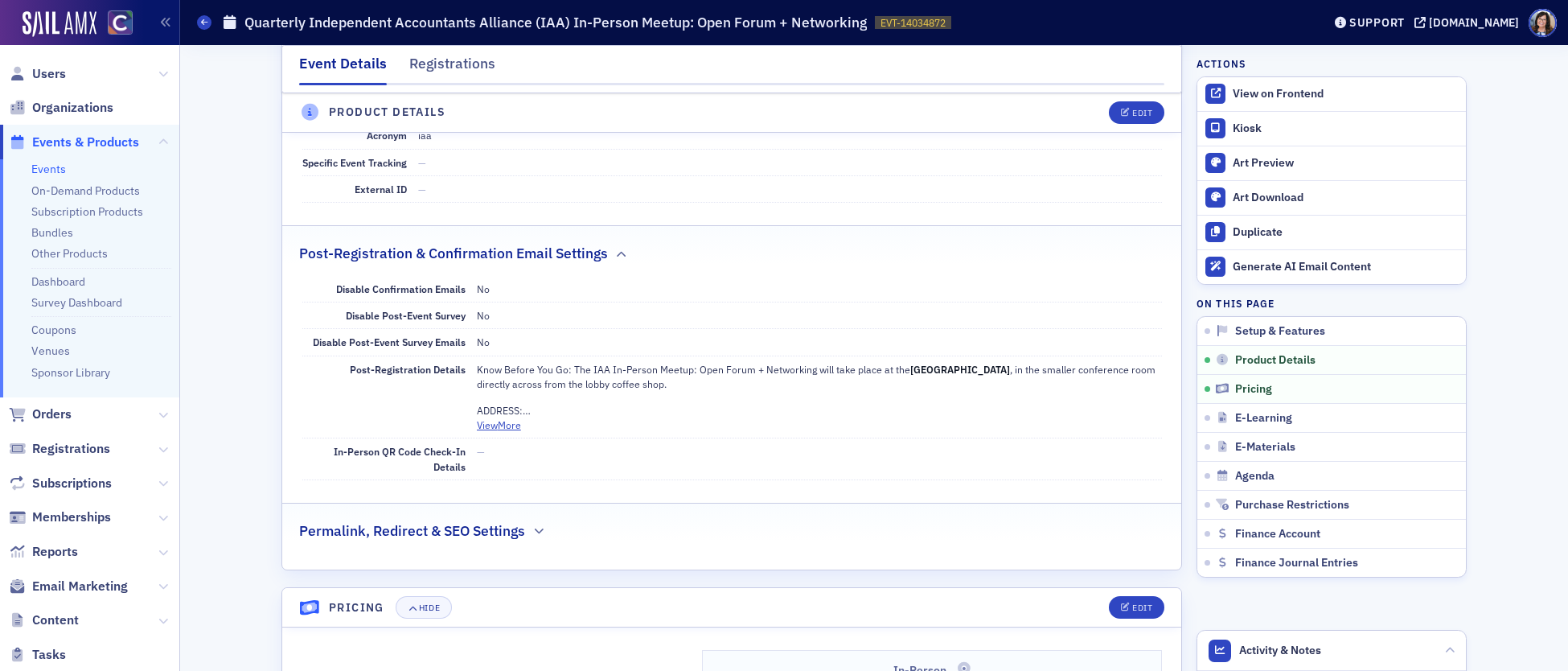
scroll to position [1030, 0]
click at [486, 430] on button "View More" at bounding box center [499, 427] width 45 height 14
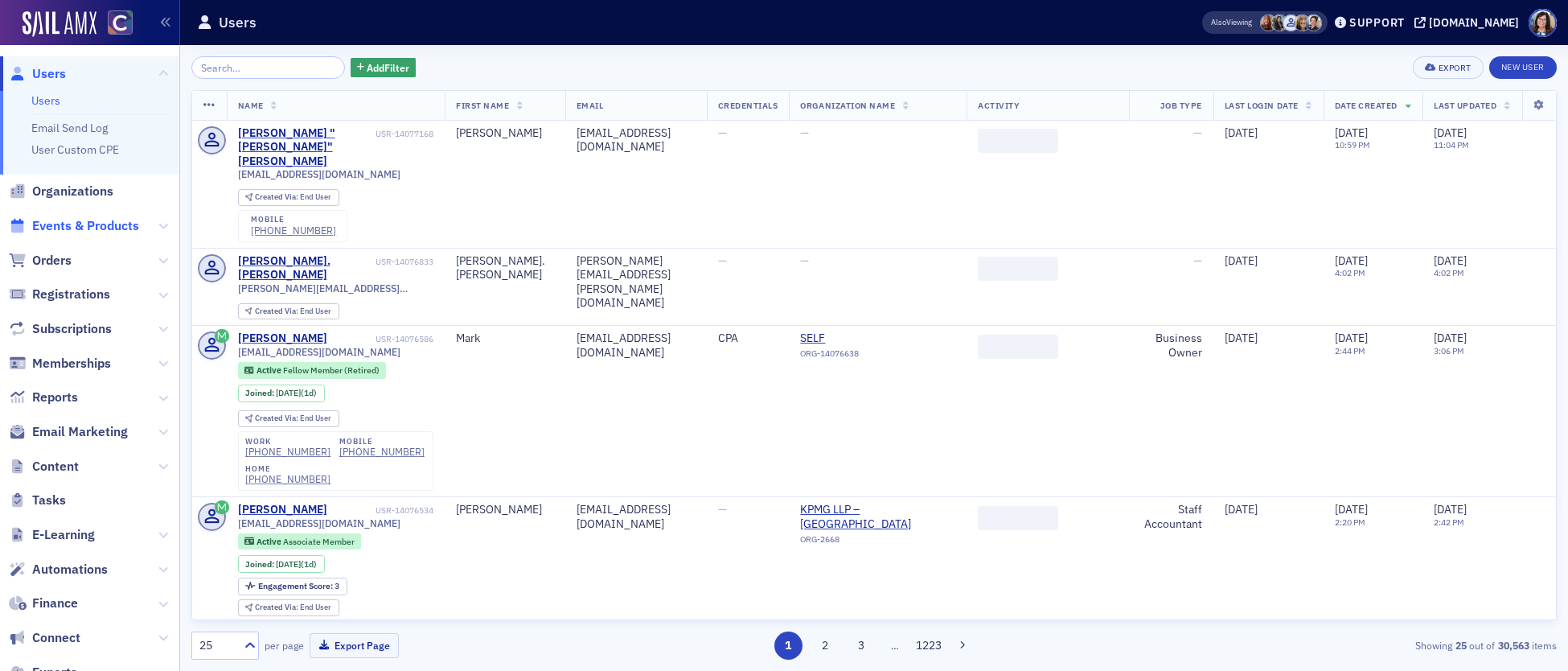
click at [101, 224] on span "Events & Products" at bounding box center [86, 226] width 107 height 18
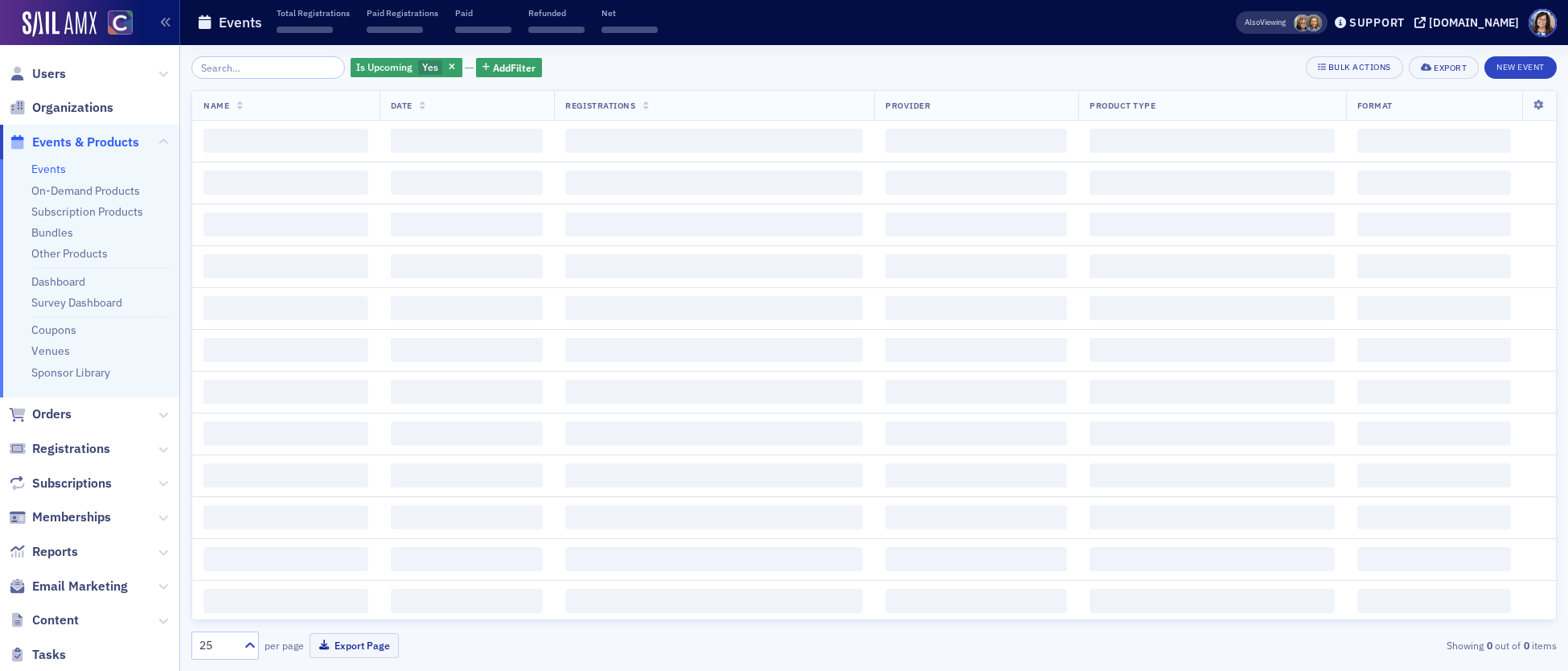
click at [262, 69] on input "search" at bounding box center [268, 67] width 153 height 22
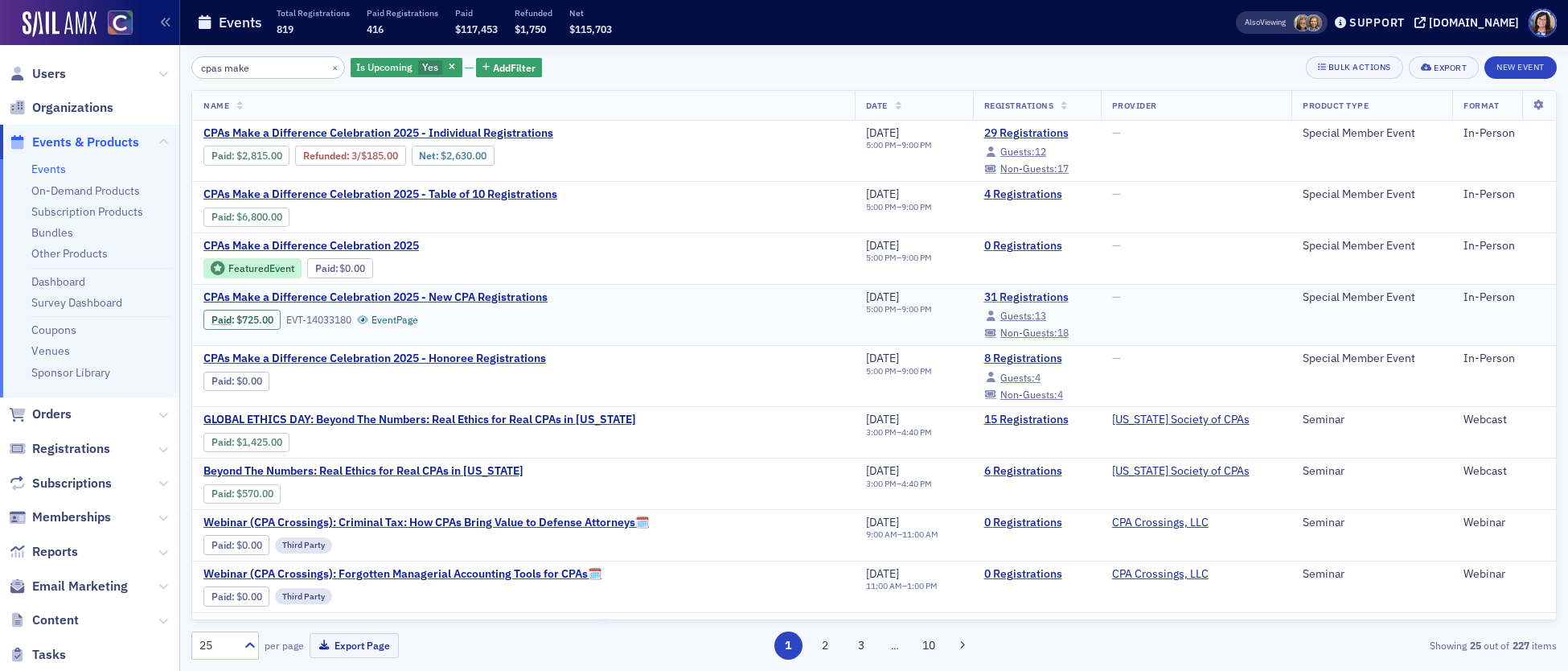
type input "cpas make"
click at [984, 297] on link "31 Registrations" at bounding box center [1036, 297] width 105 height 14
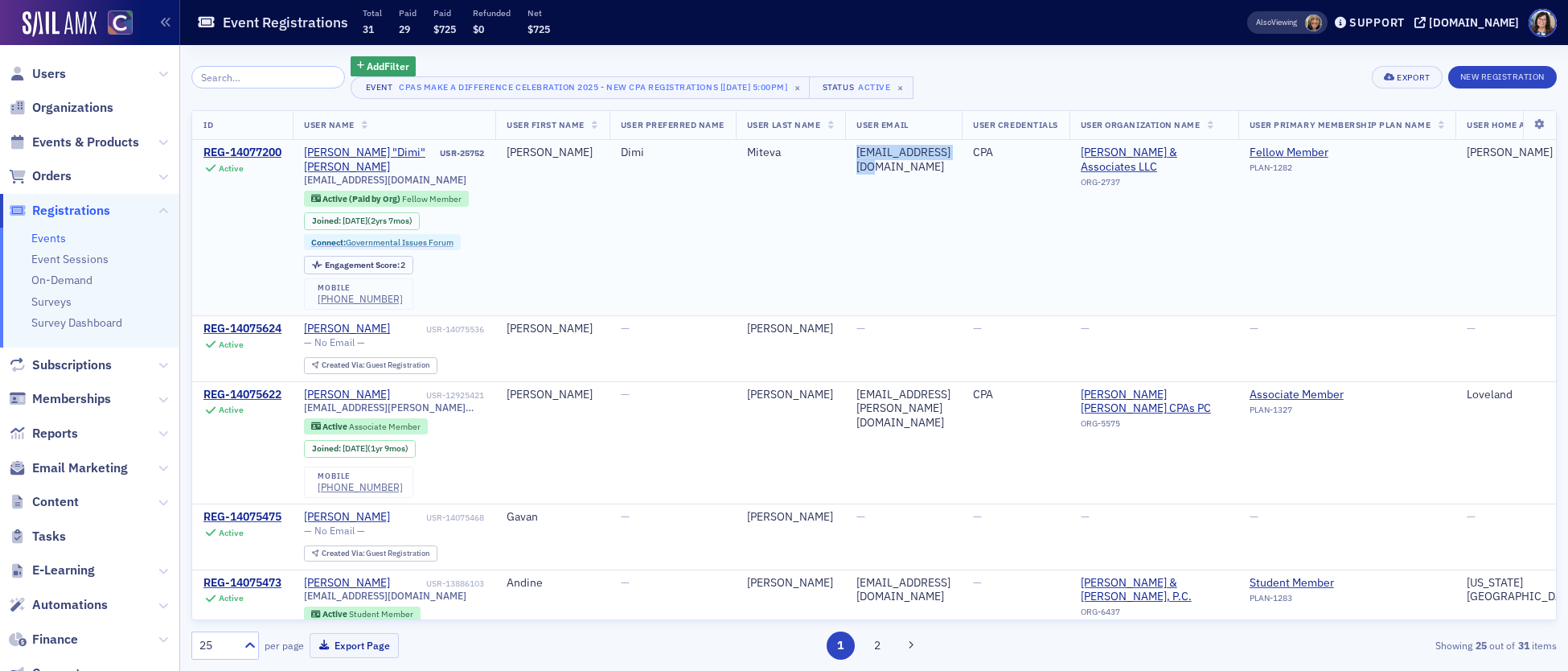
drag, startPoint x: 984, startPoint y: 151, endPoint x: 862, endPoint y: 155, distance: 122.1
click at [863, 155] on td "[EMAIL_ADDRESS][DOMAIN_NAME]" at bounding box center [903, 228] width 117 height 176
copy div "[EMAIL_ADDRESS][DOMAIN_NAME]"
